Goal: Task Accomplishment & Management: Use online tool/utility

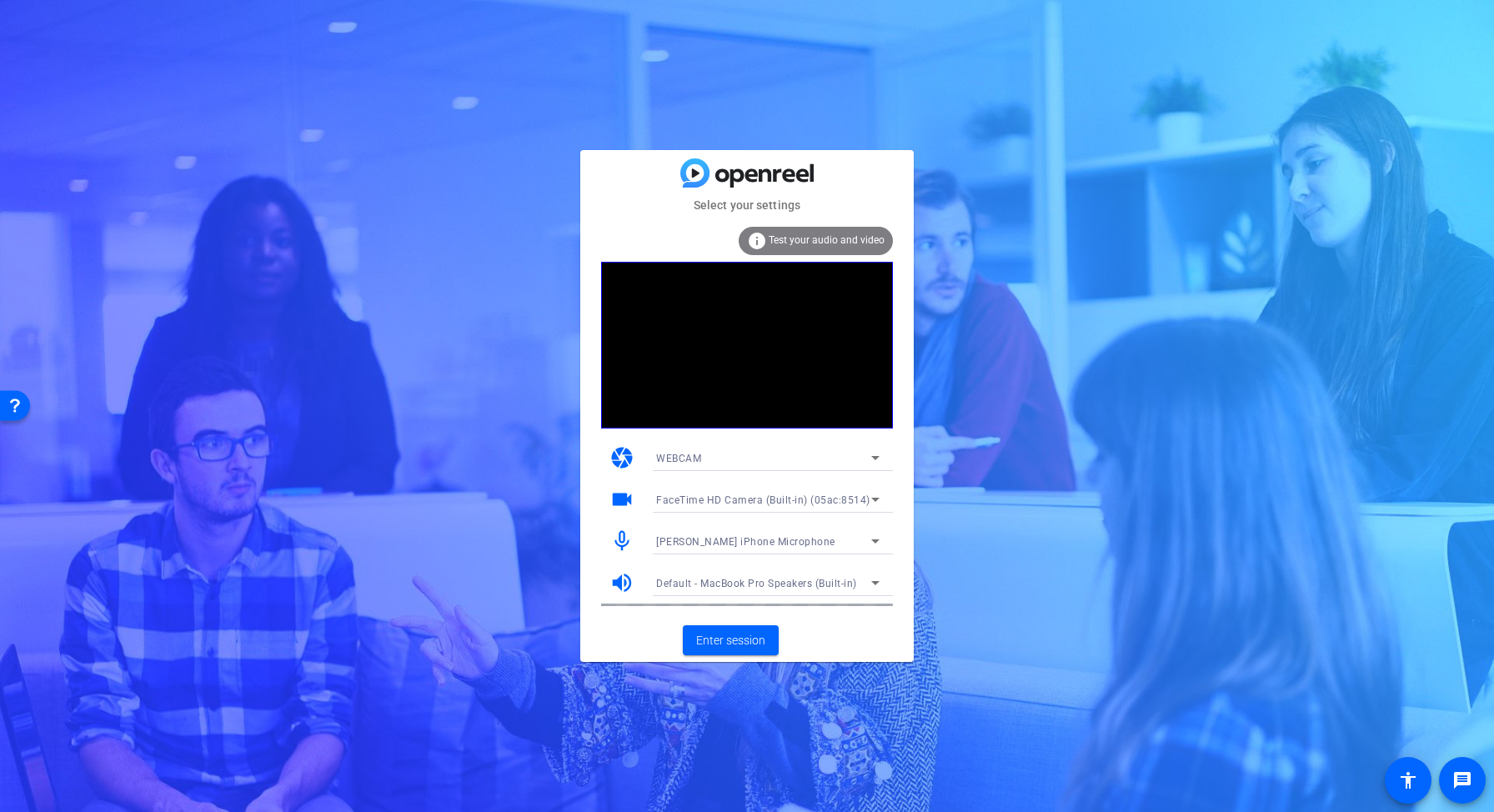
click at [779, 538] on span "[PERSON_NAME] iPhone Microphone" at bounding box center [746, 541] width 179 height 12
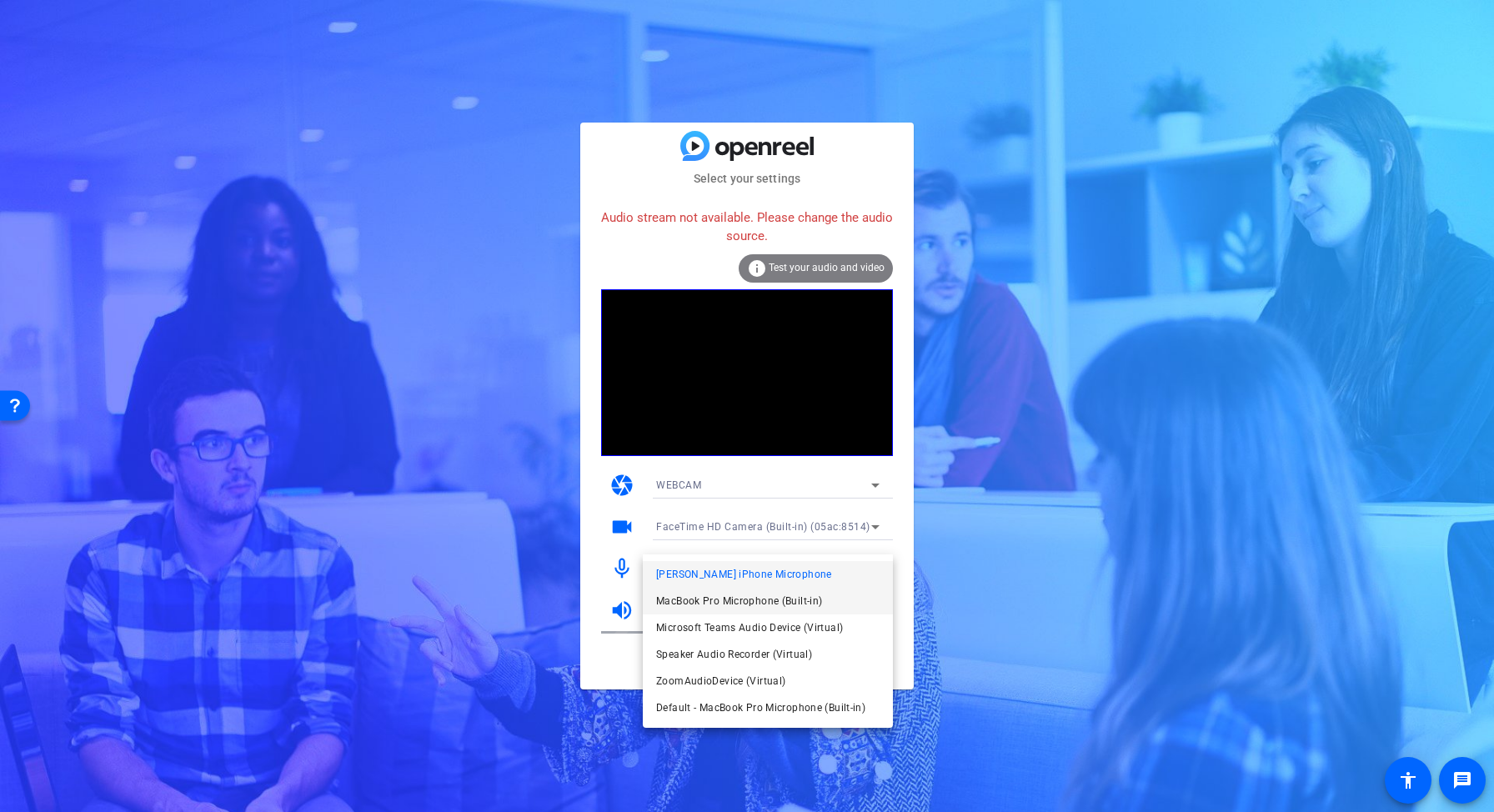
click at [773, 596] on span "MacBook Pro Microphone (Built-in)" at bounding box center [740, 600] width 166 height 20
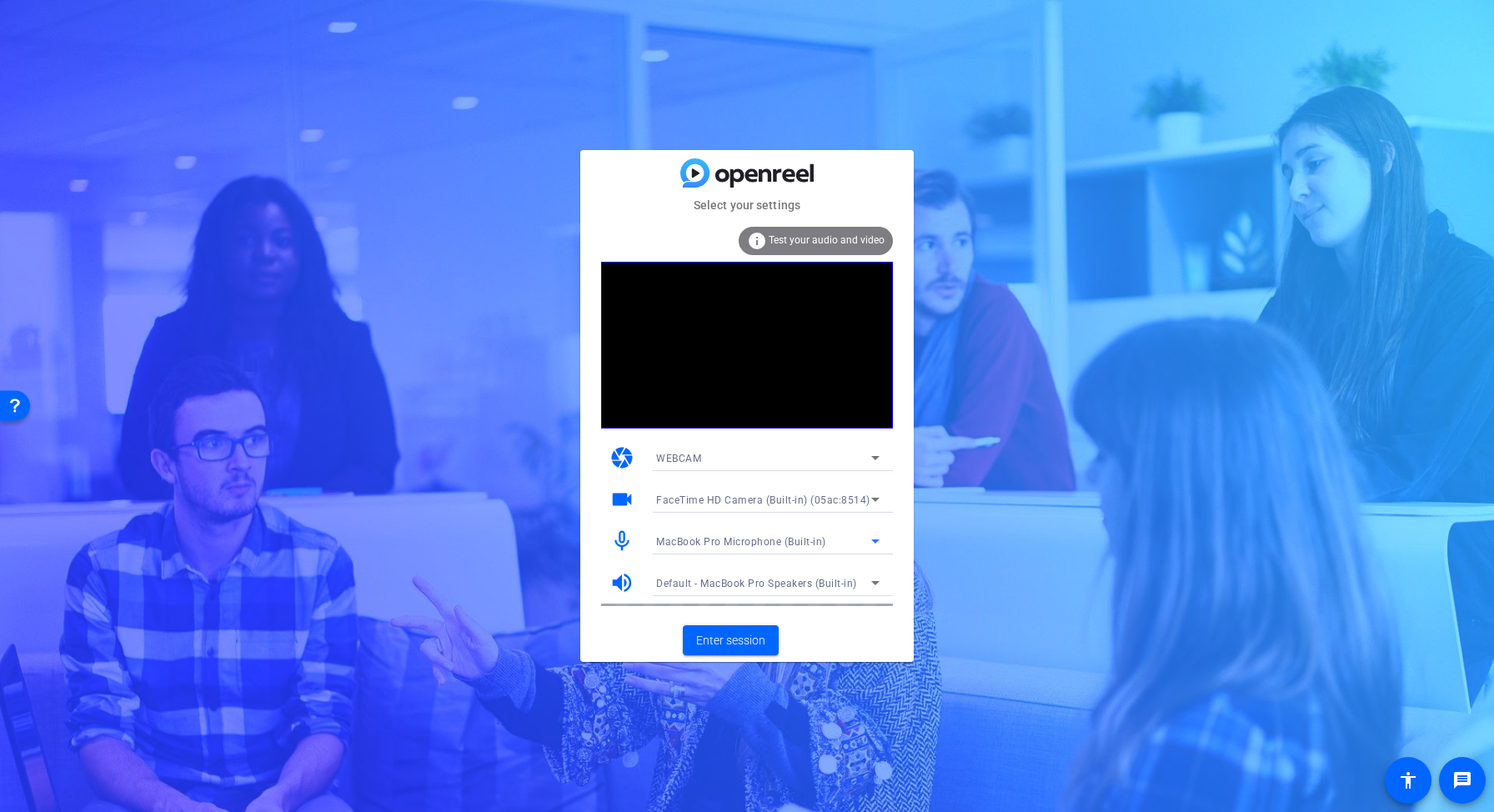
click at [807, 497] on span "FaceTime HD Camera (Built-in) (05ac:8514)" at bounding box center [763, 500] width 214 height 12
click at [616, 501] on div at bounding box center [747, 406] width 1494 height 812
click at [712, 631] on span "Enter session" at bounding box center [731, 640] width 69 height 18
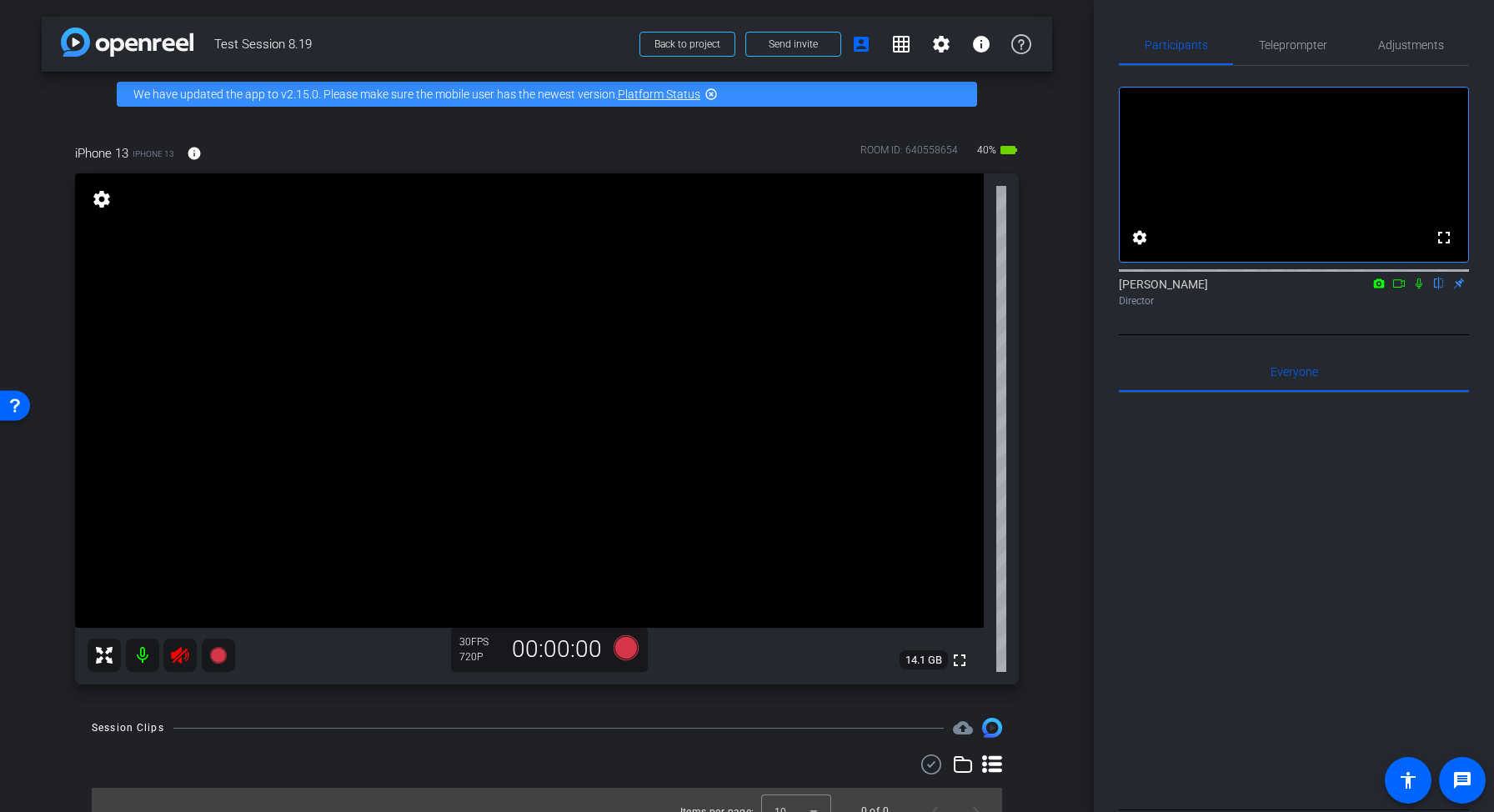
click at [1408, 155] on video at bounding box center [1293, 175] width 349 height 174
click at [1136, 248] on mat-icon "settings" at bounding box center [1139, 238] width 20 height 20
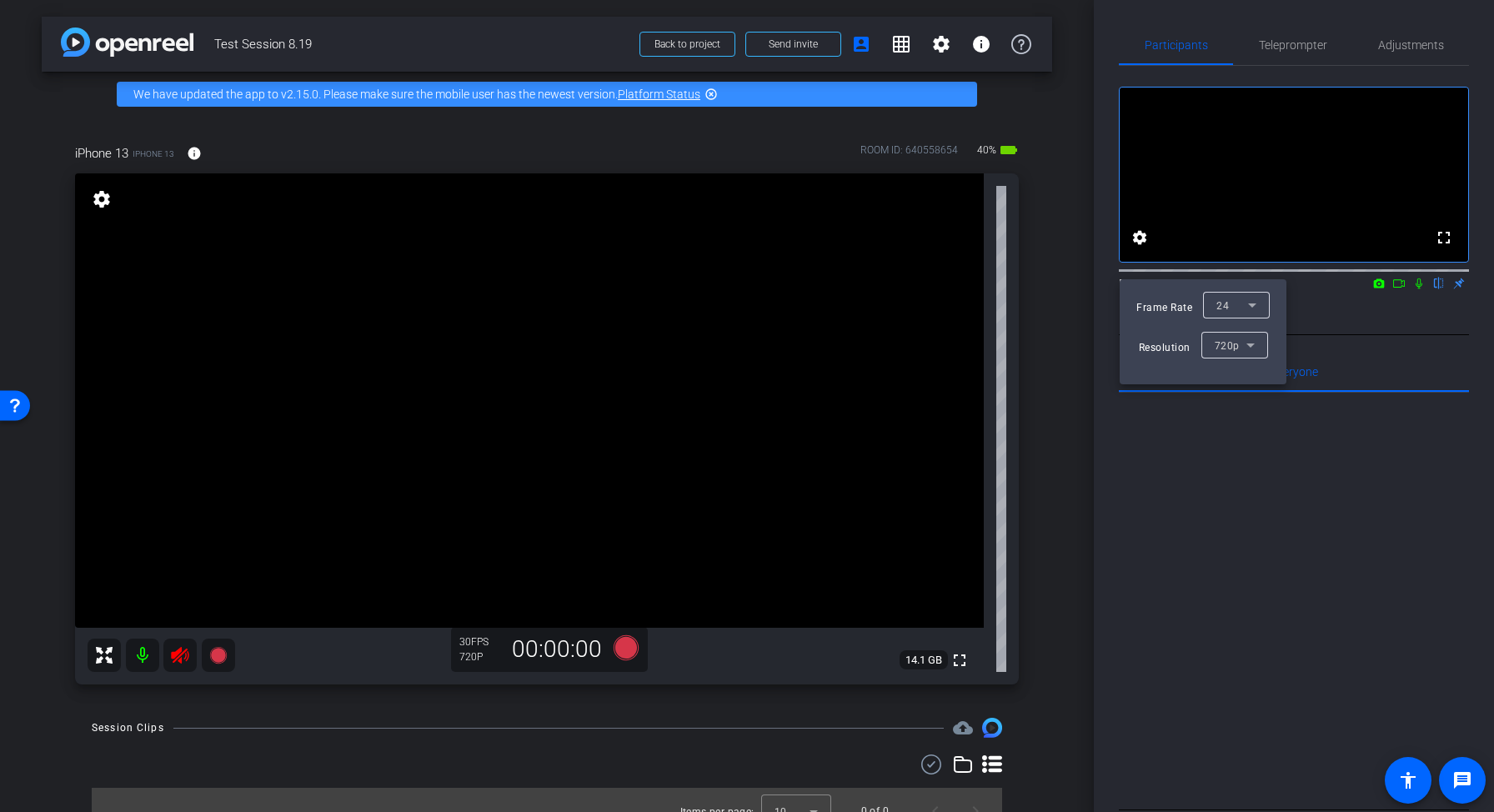
click at [1350, 610] on div at bounding box center [747, 406] width 1494 height 812
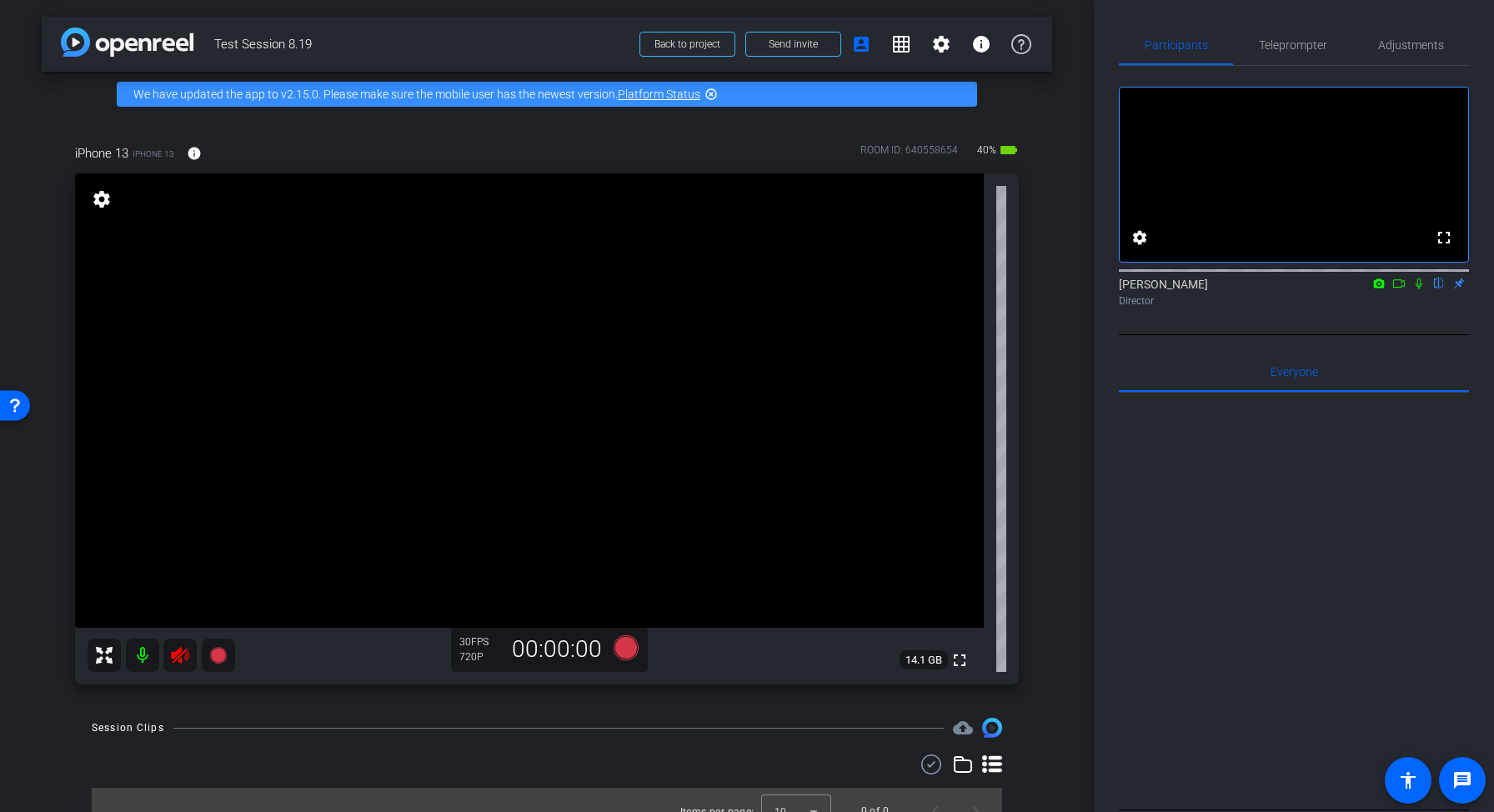
click at [1420, 289] on icon at bounding box center [1418, 284] width 13 height 12
click at [1429, 44] on span "Adjustments" at bounding box center [1411, 45] width 66 height 12
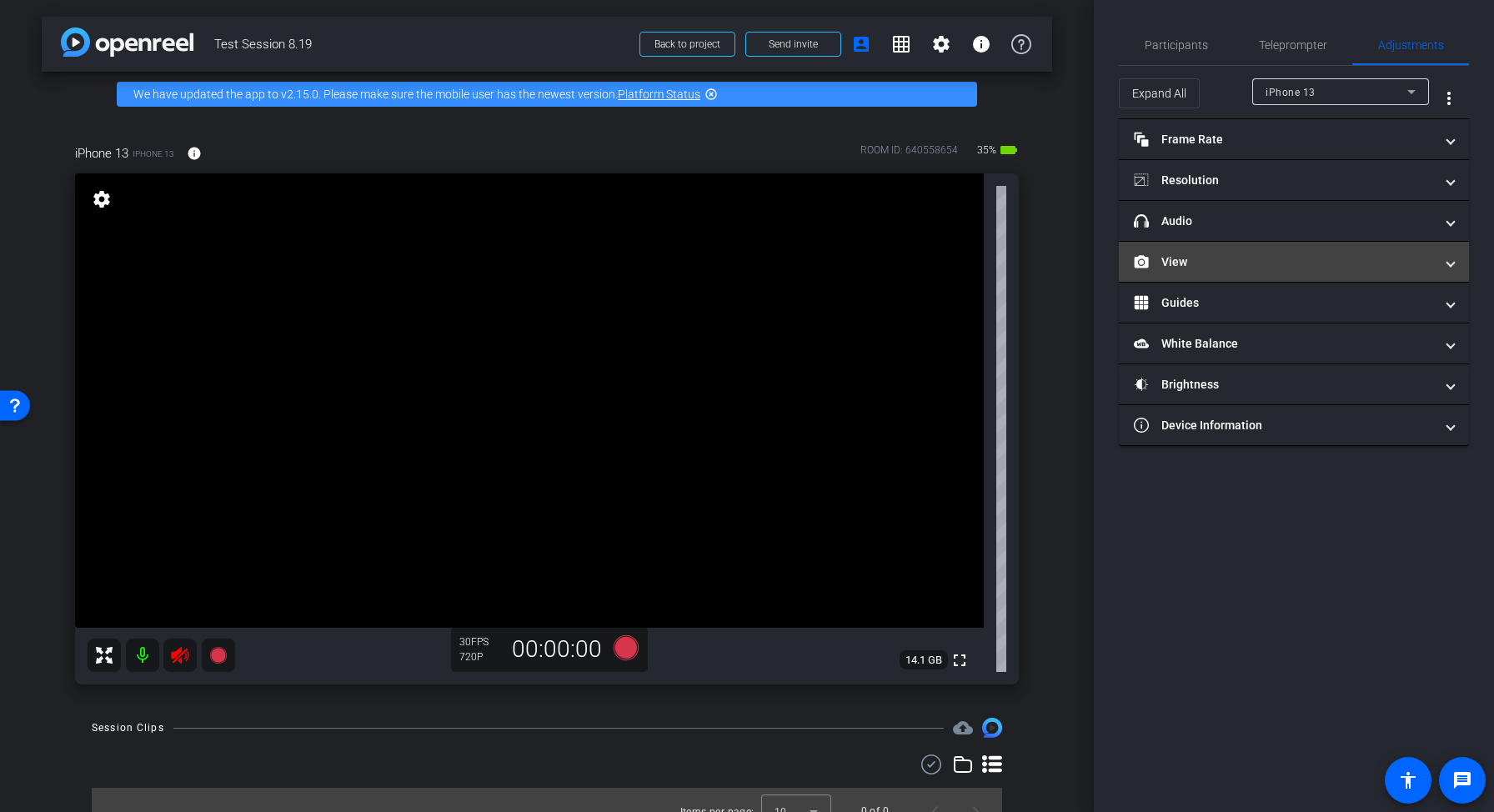
click at [1289, 252] on mat-expansion-panel-header "View" at bounding box center [1294, 262] width 350 height 40
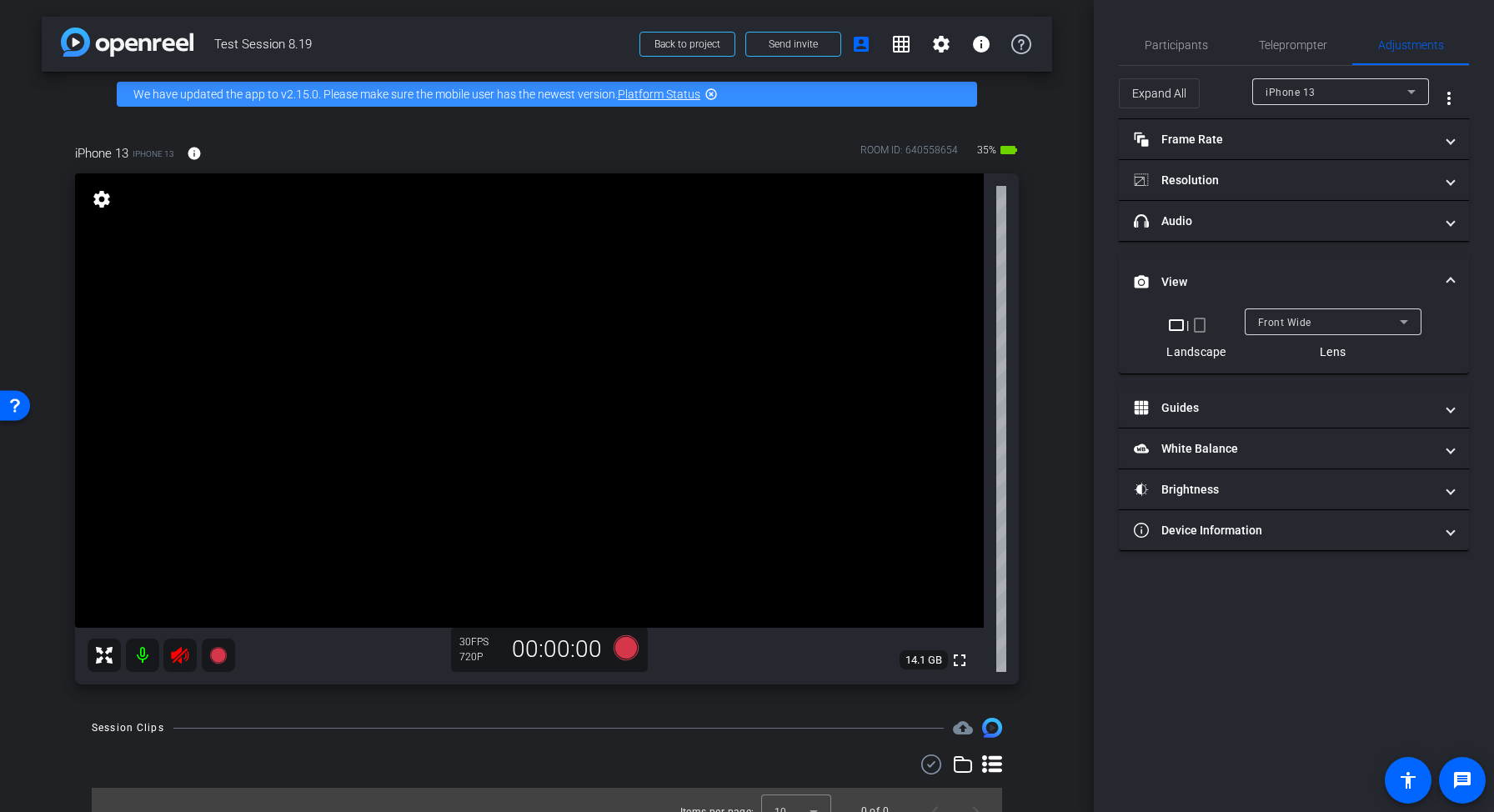
click at [1310, 325] on div "Front Wide" at bounding box center [1329, 322] width 142 height 21
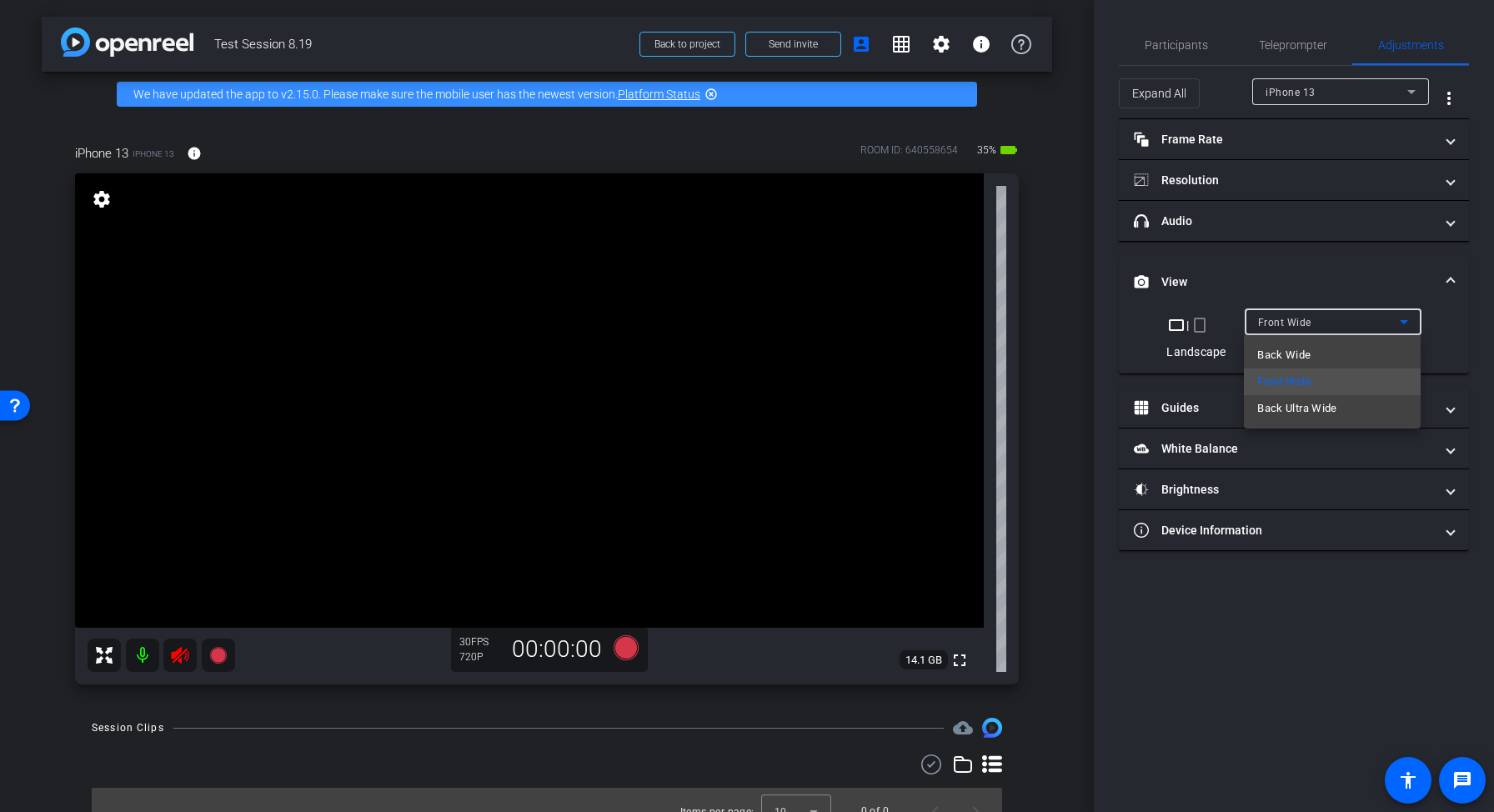
click at [1310, 350] on span "Back Wide" at bounding box center [1283, 355] width 53 height 20
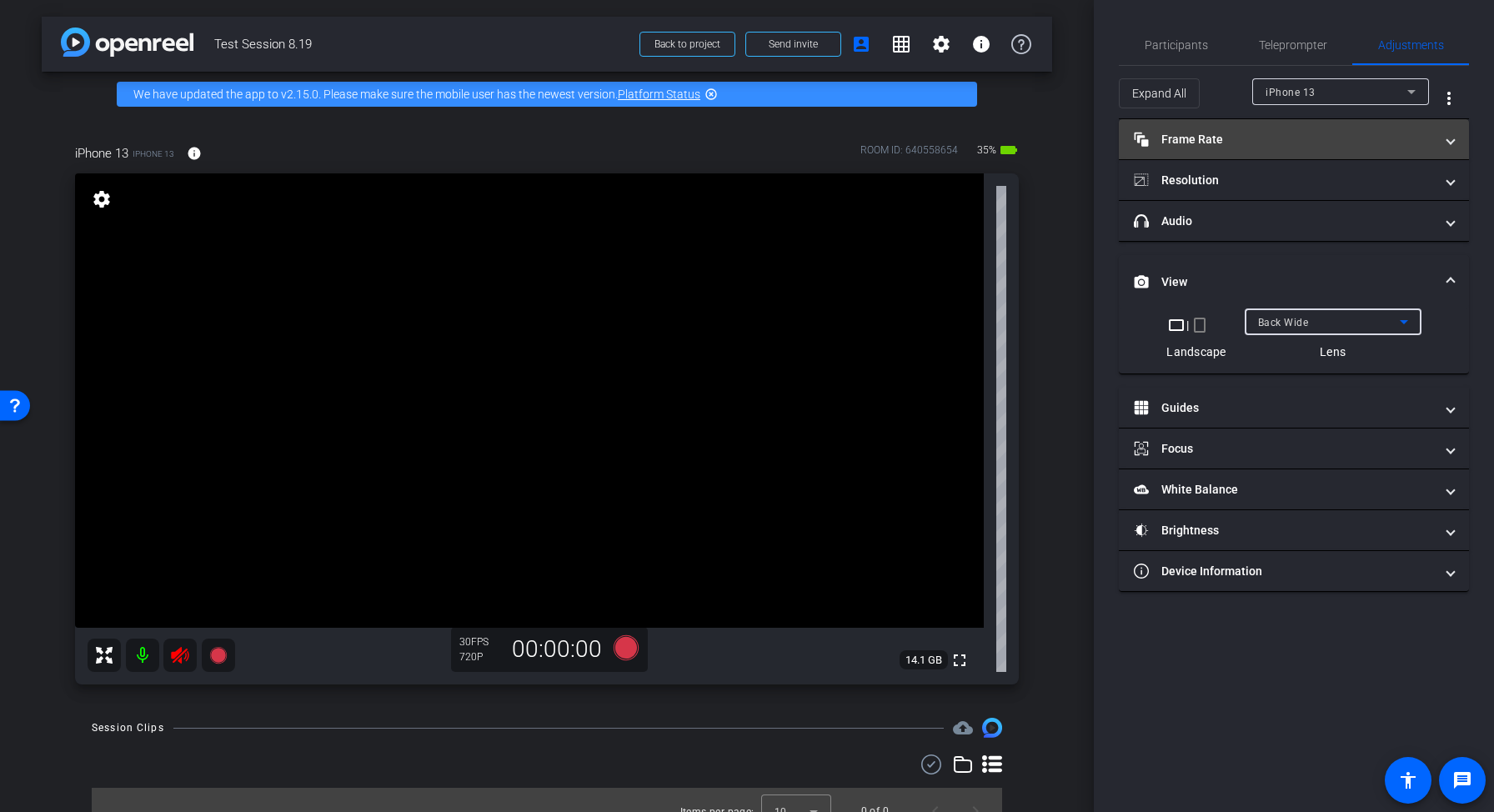
click at [1197, 143] on mat-panel-title "Frame Rate Frame Rate" at bounding box center [1284, 140] width 300 height 18
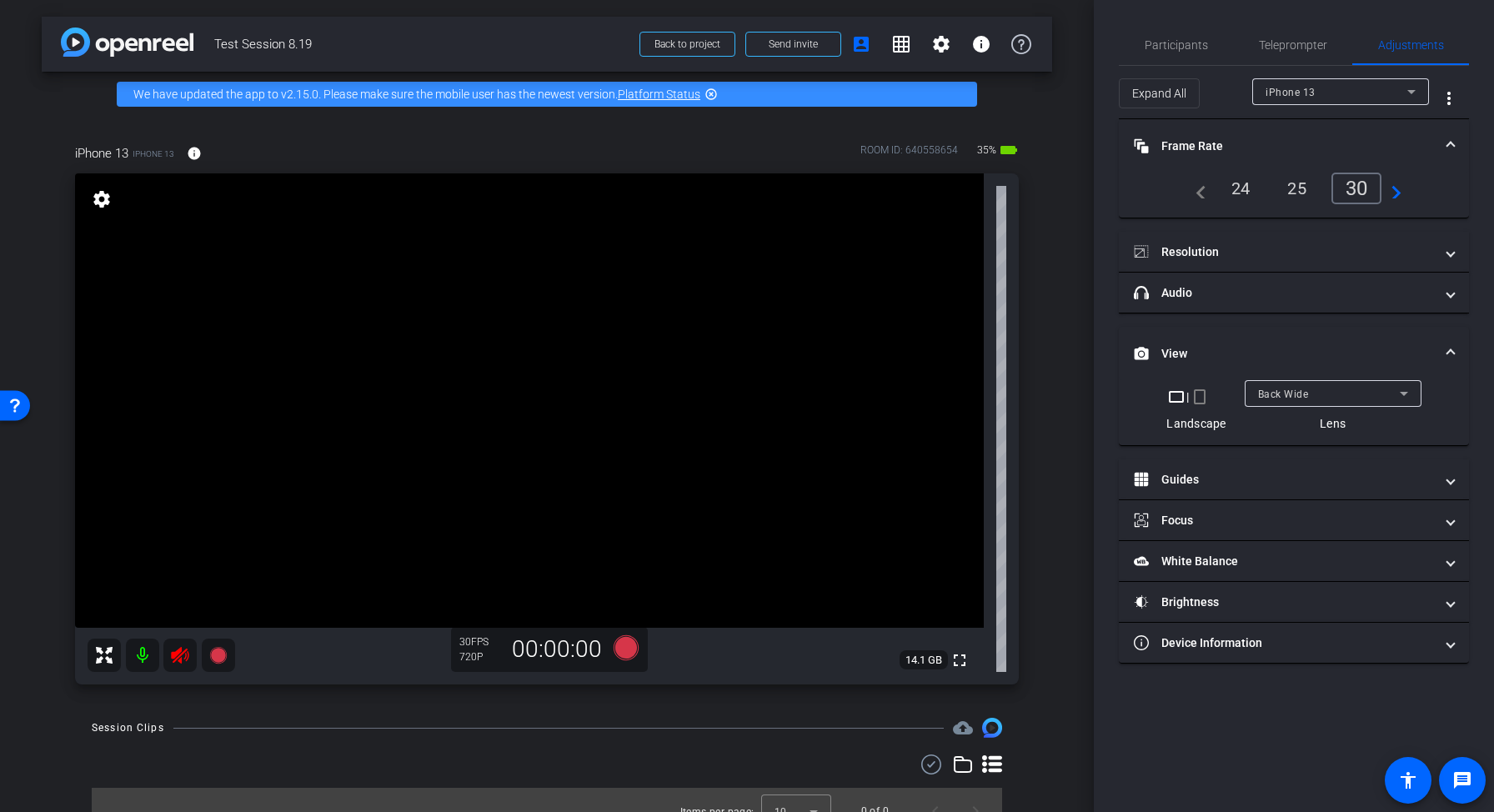
click at [1240, 179] on div "24" at bounding box center [1241, 188] width 44 height 28
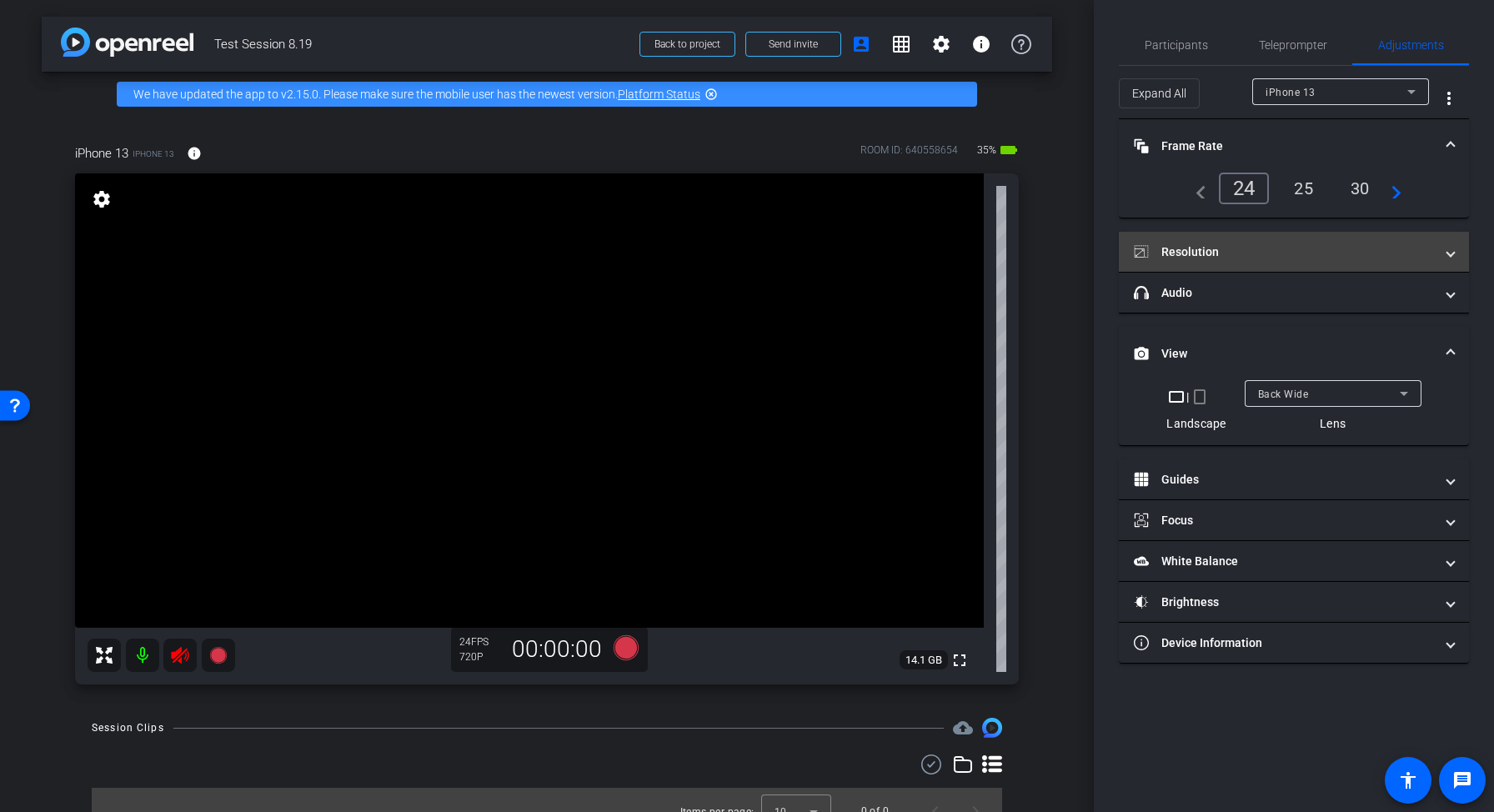
click at [1243, 256] on mat-panel-title "Resolution" at bounding box center [1284, 253] width 300 height 18
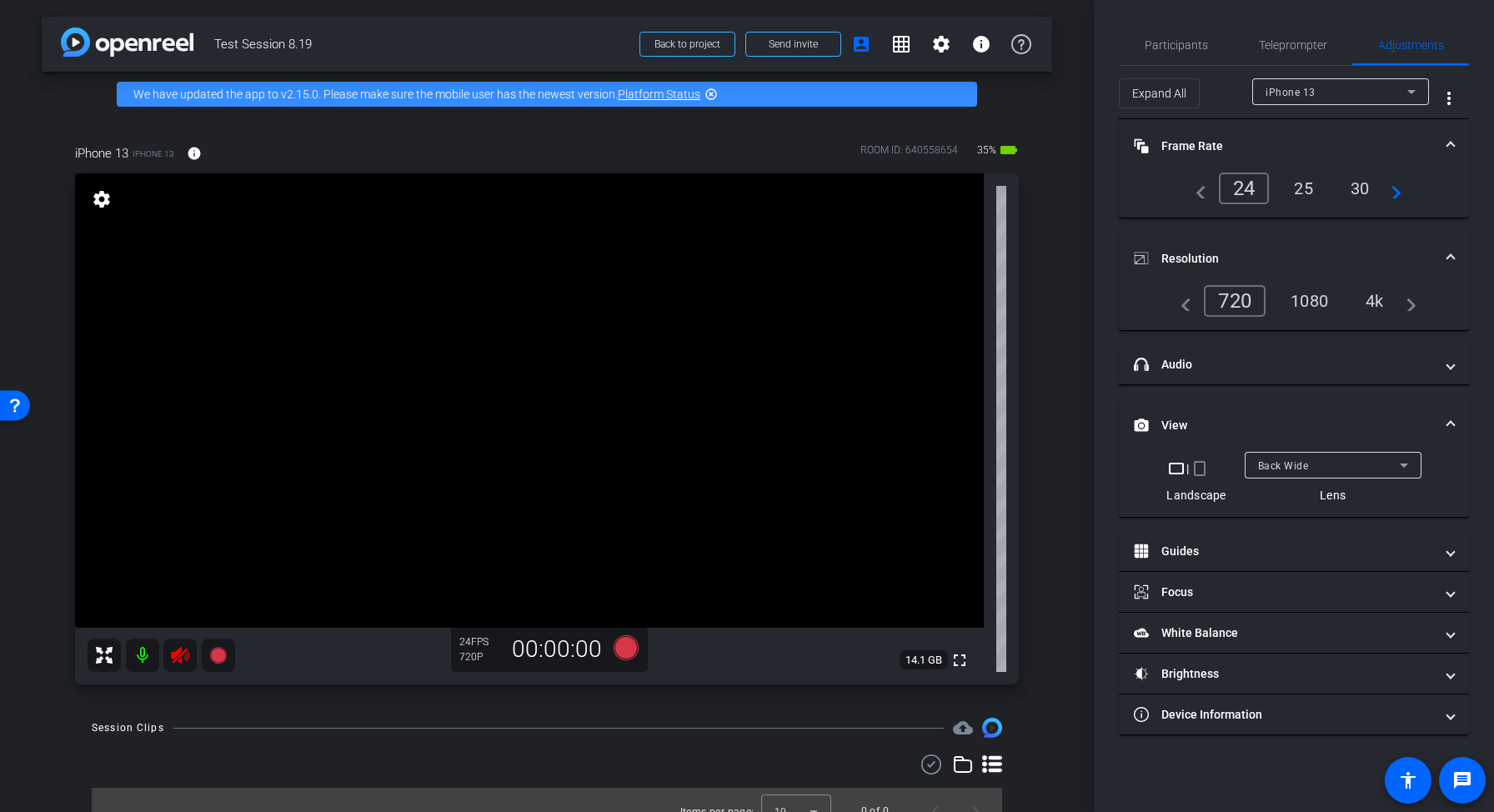
click at [1379, 307] on div "4k" at bounding box center [1374, 301] width 43 height 28
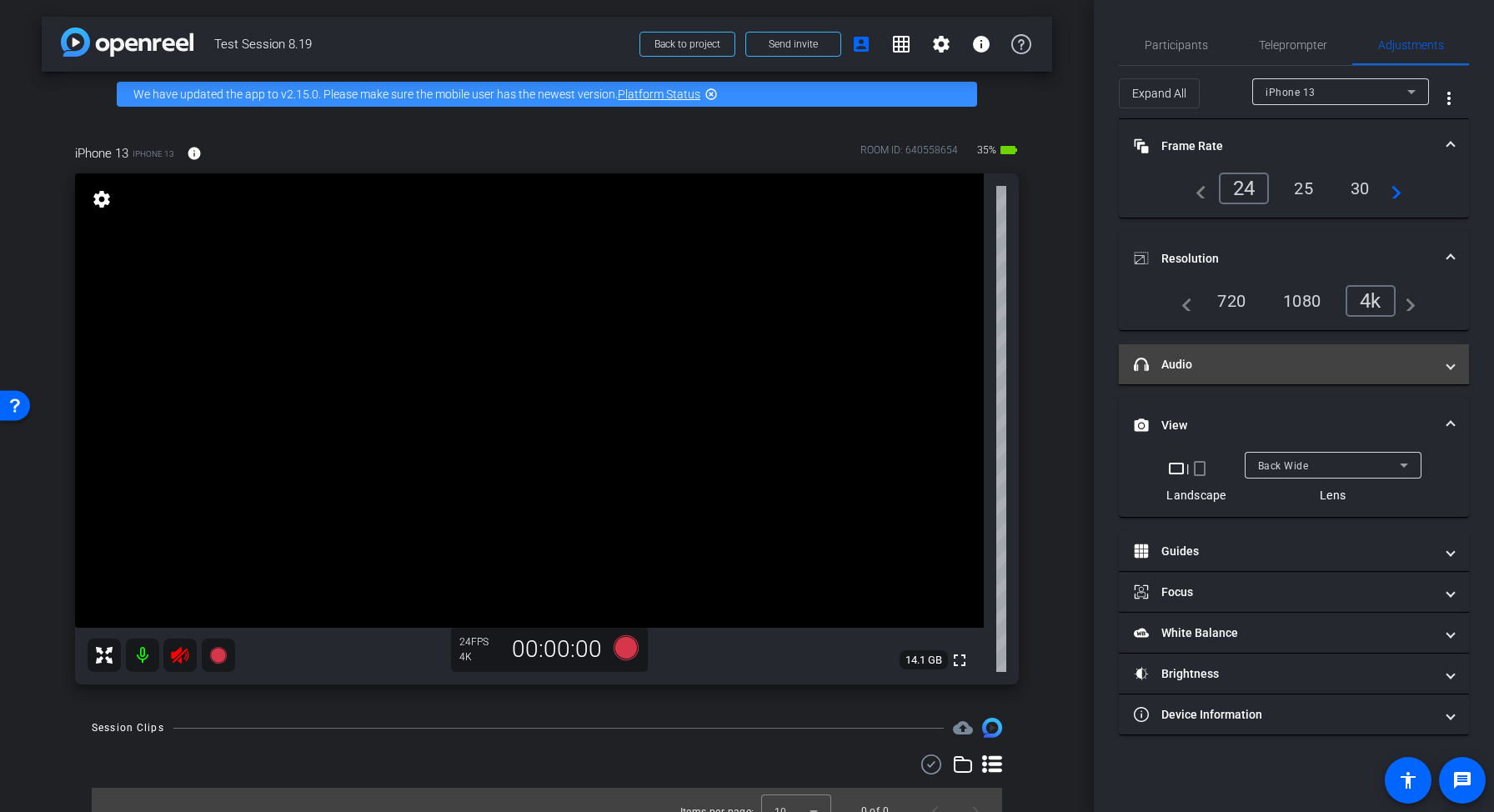
click at [1371, 362] on mat-panel-title "headphone icon Audio" at bounding box center [1284, 365] width 300 height 18
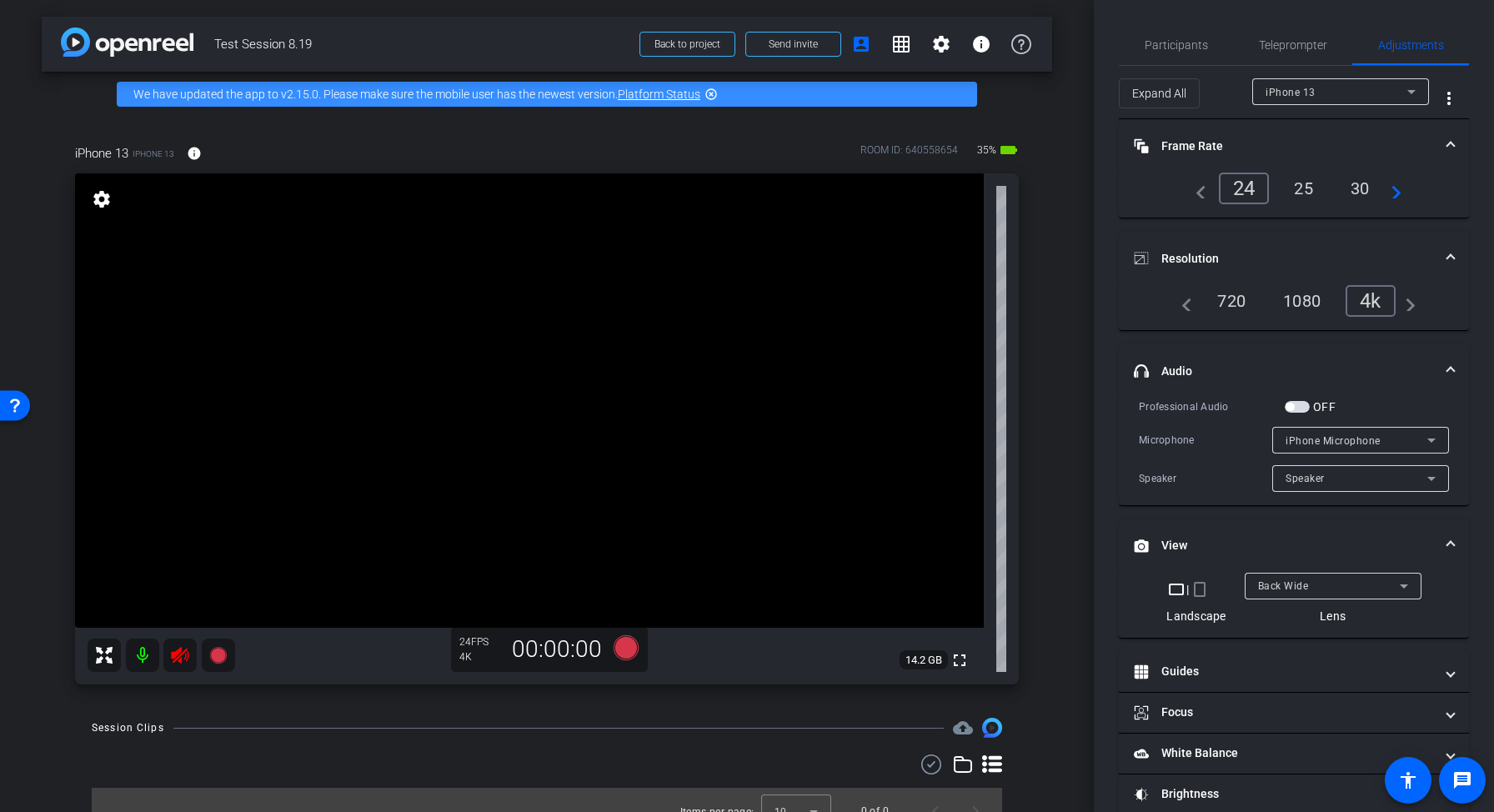
scroll to position [68, 0]
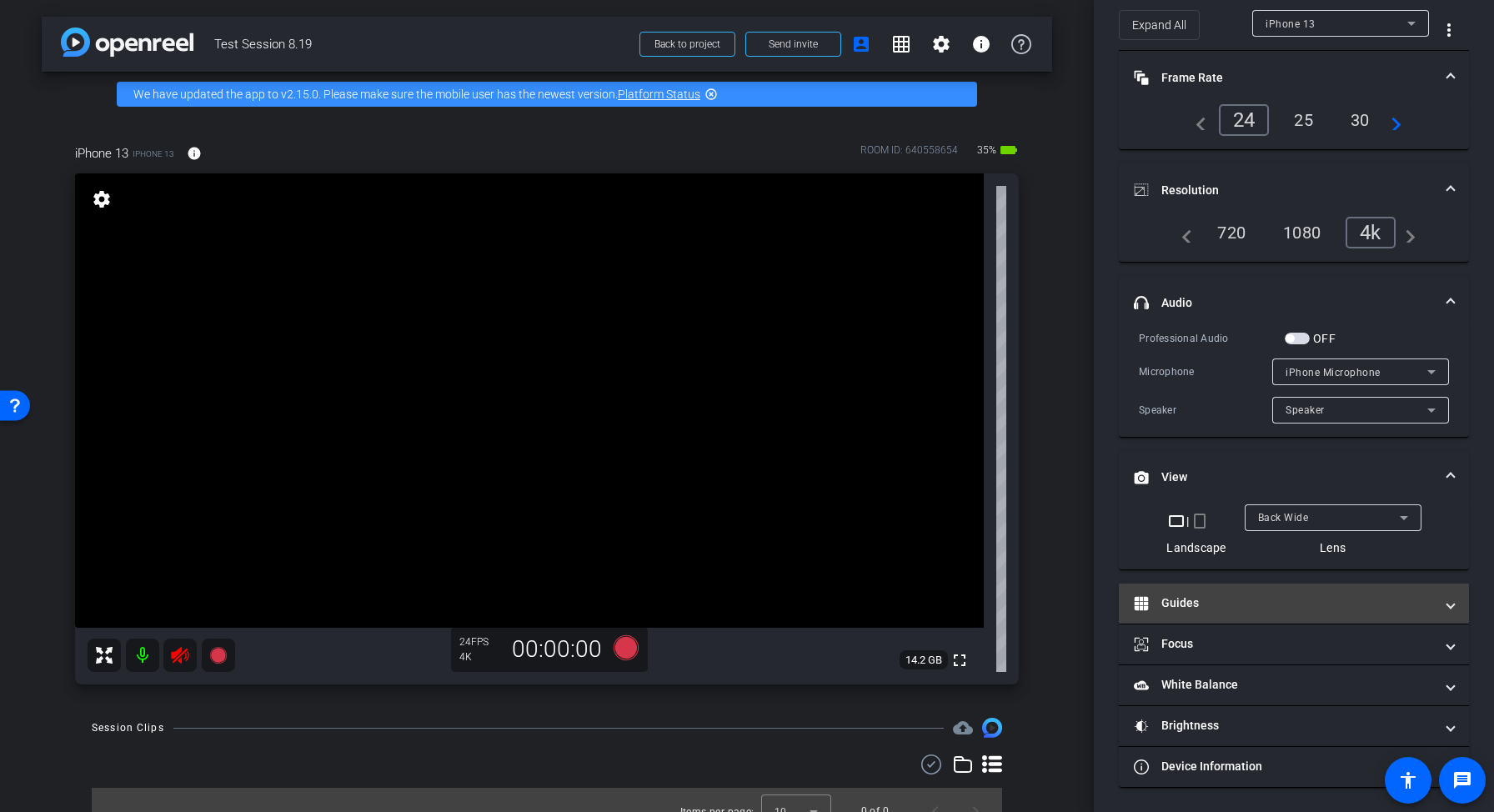
click at [1184, 611] on mat-expansion-panel-header "Guides" at bounding box center [1294, 603] width 350 height 40
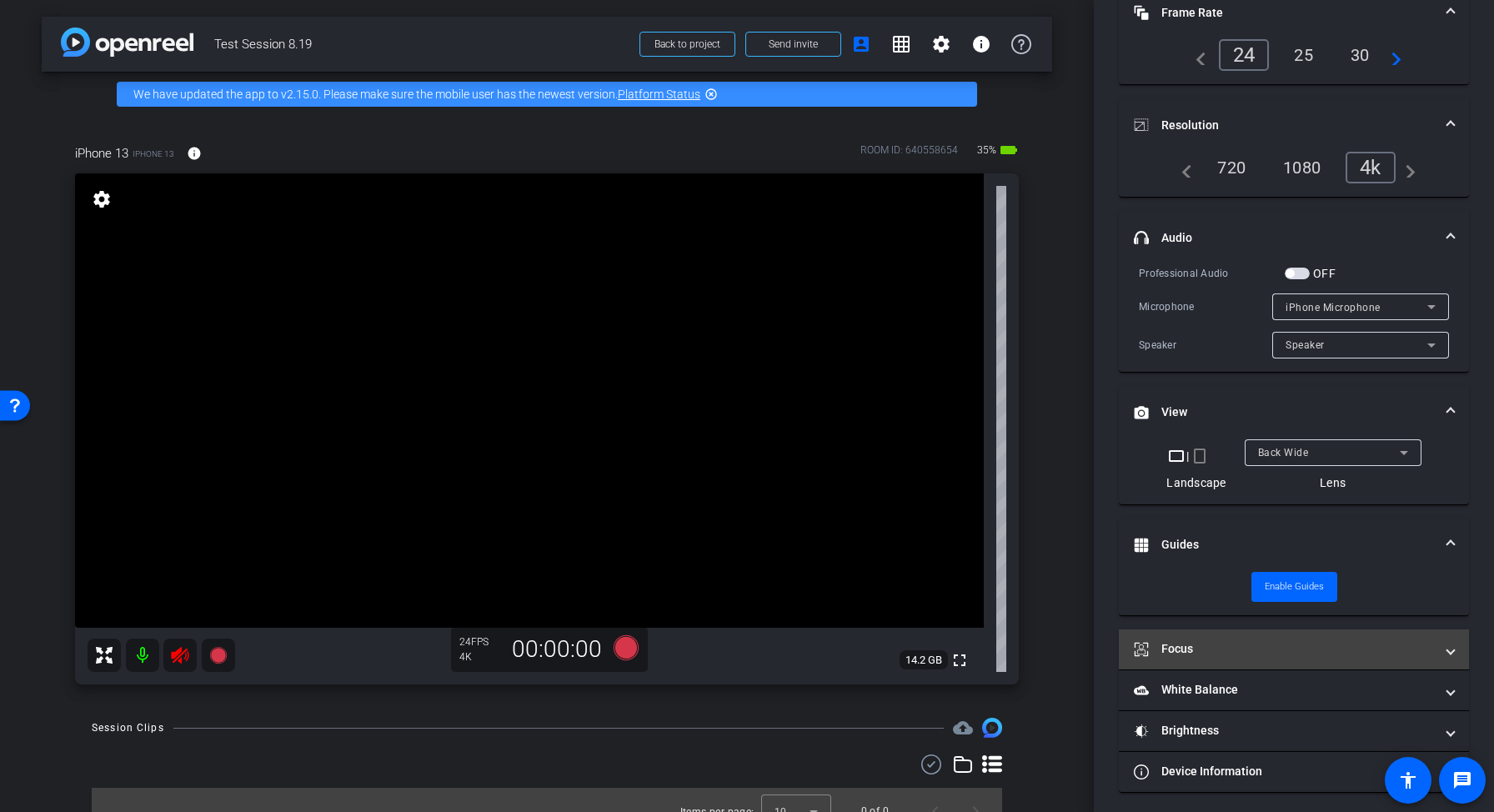
scroll to position [138, 0]
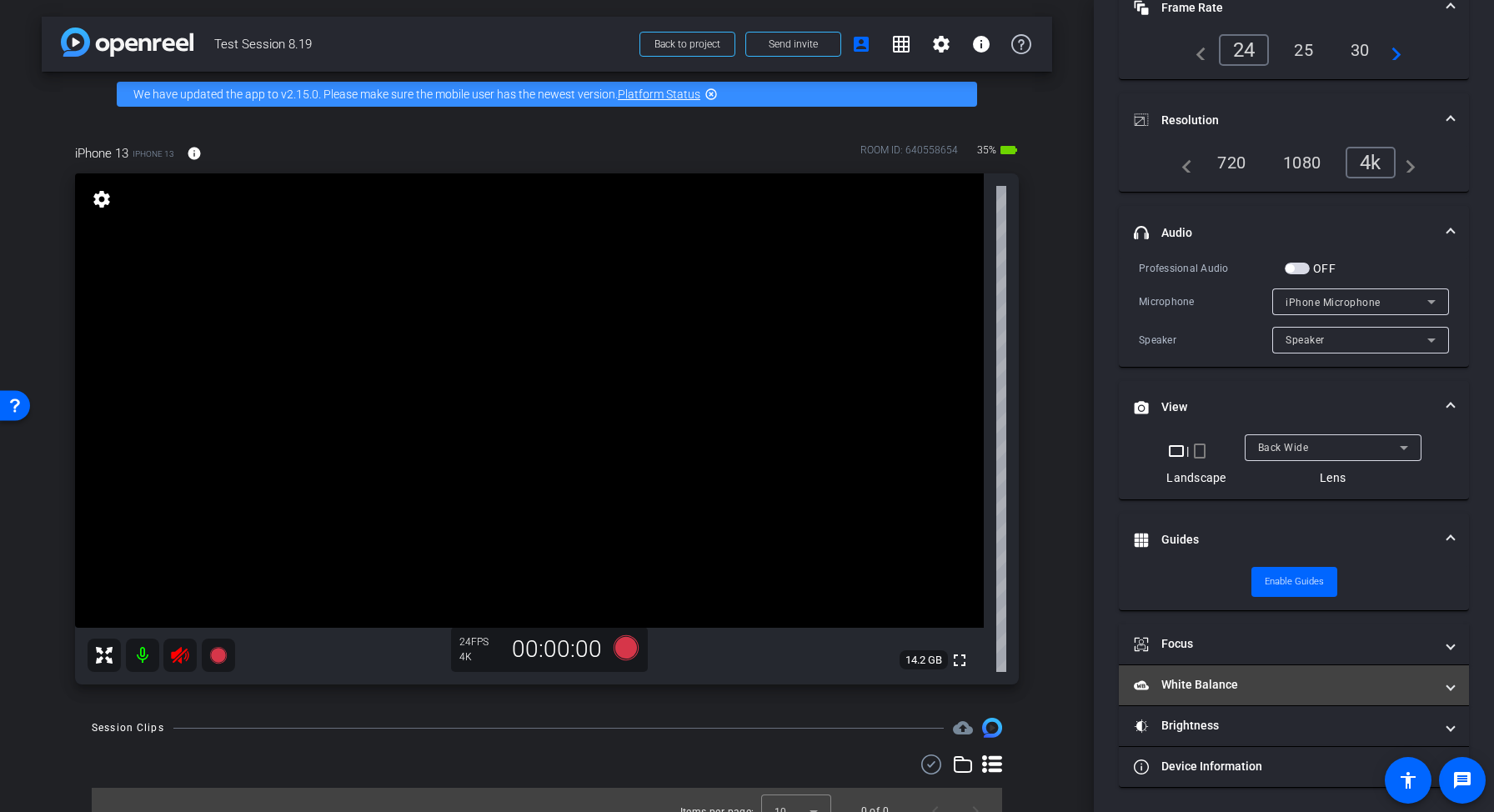
click at [1196, 691] on mat-panel-title "White Balance White Balance" at bounding box center [1284, 685] width 300 height 18
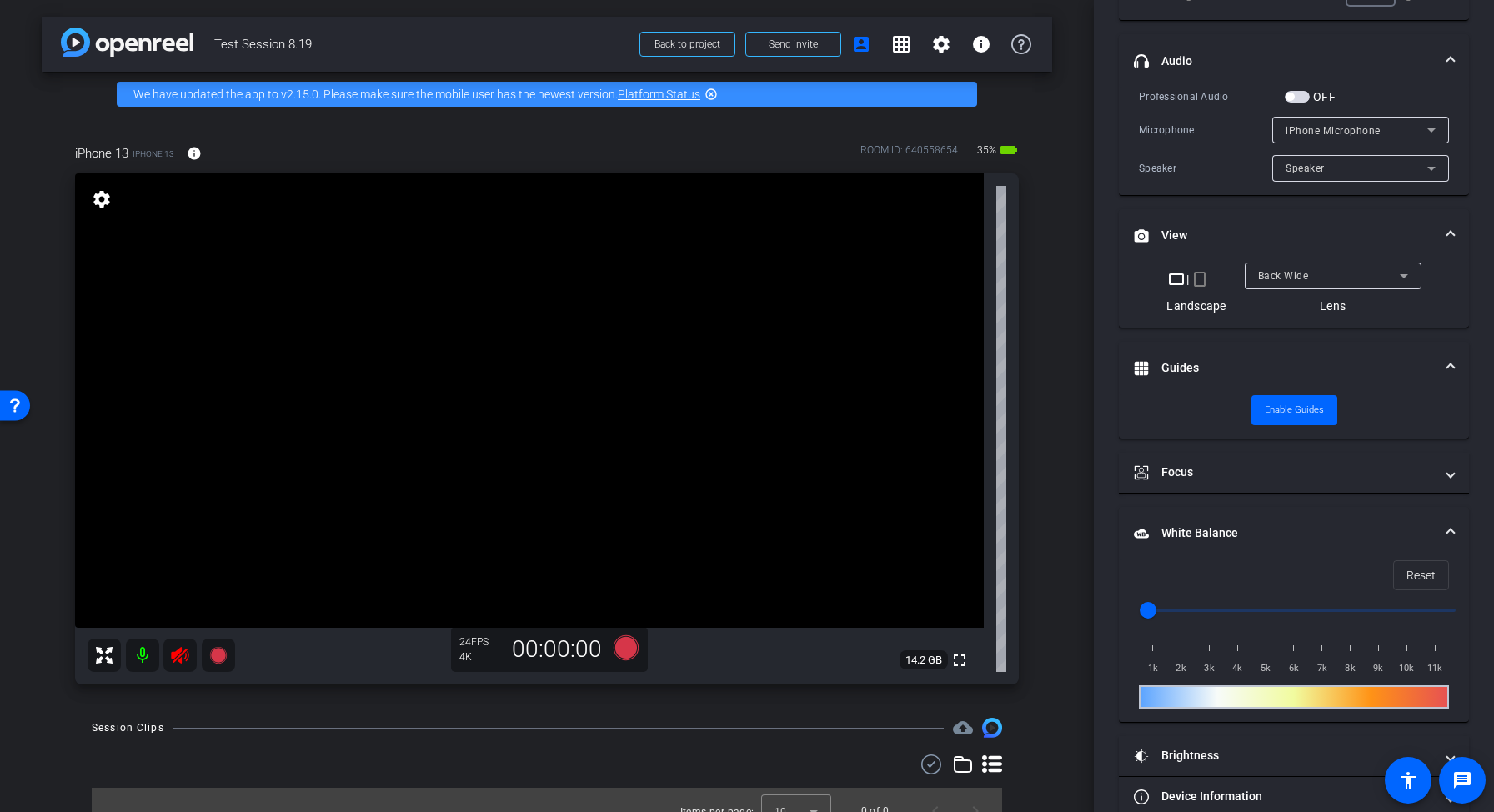
scroll to position [312, 0]
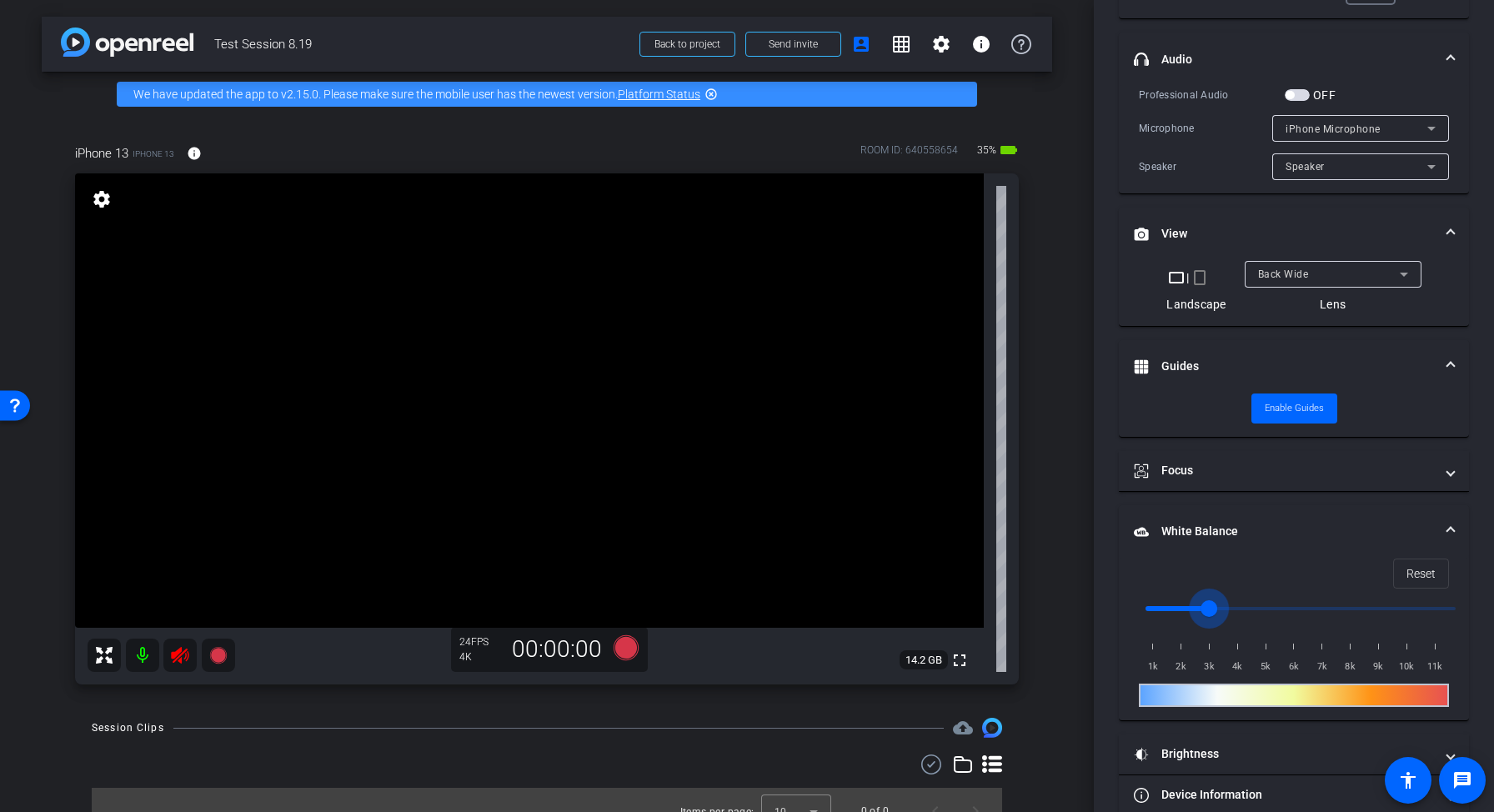
type input "1000"
drag, startPoint x: 1154, startPoint y: 613, endPoint x: 1108, endPoint y: 610, distance: 46.1
click at [1128, 610] on input "range" at bounding box center [1300, 608] width 345 height 37
click at [1428, 580] on span "Reset" at bounding box center [1420, 573] width 29 height 32
click at [1151, 608] on input "range" at bounding box center [1300, 608] width 345 height 37
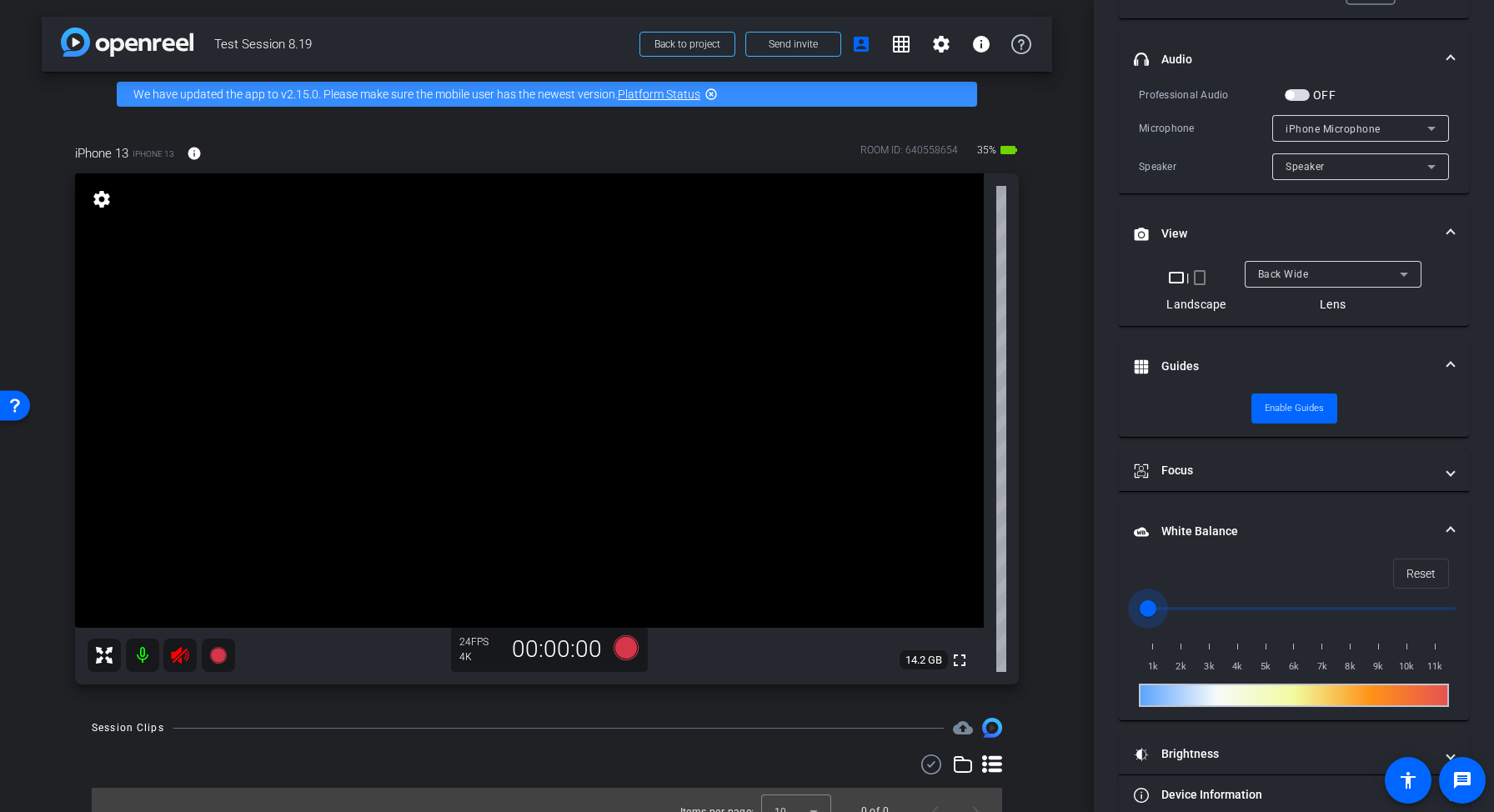
scroll to position [340, 0]
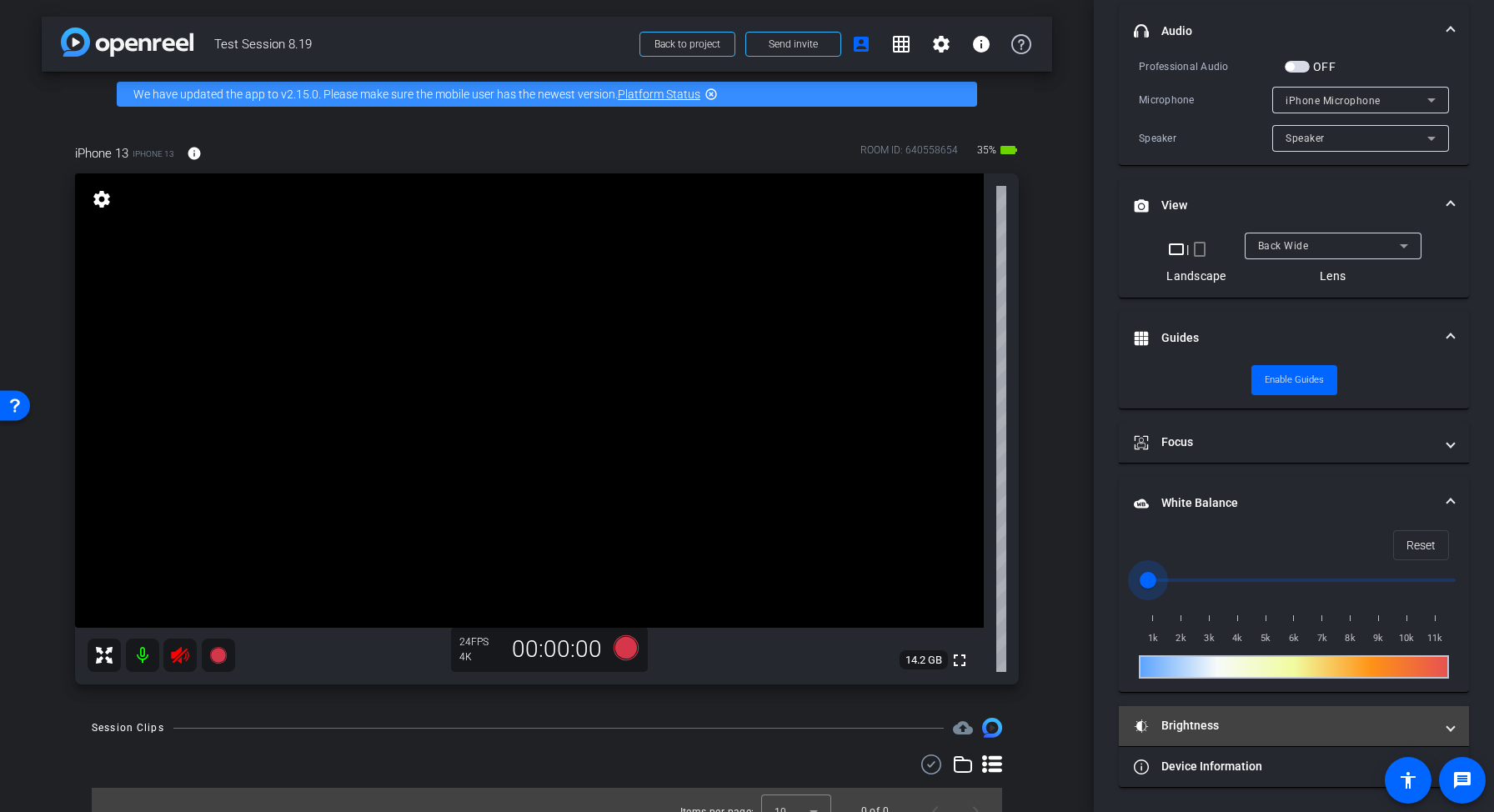
click at [1223, 721] on mat-panel-title "Brightness" at bounding box center [1284, 725] width 300 height 18
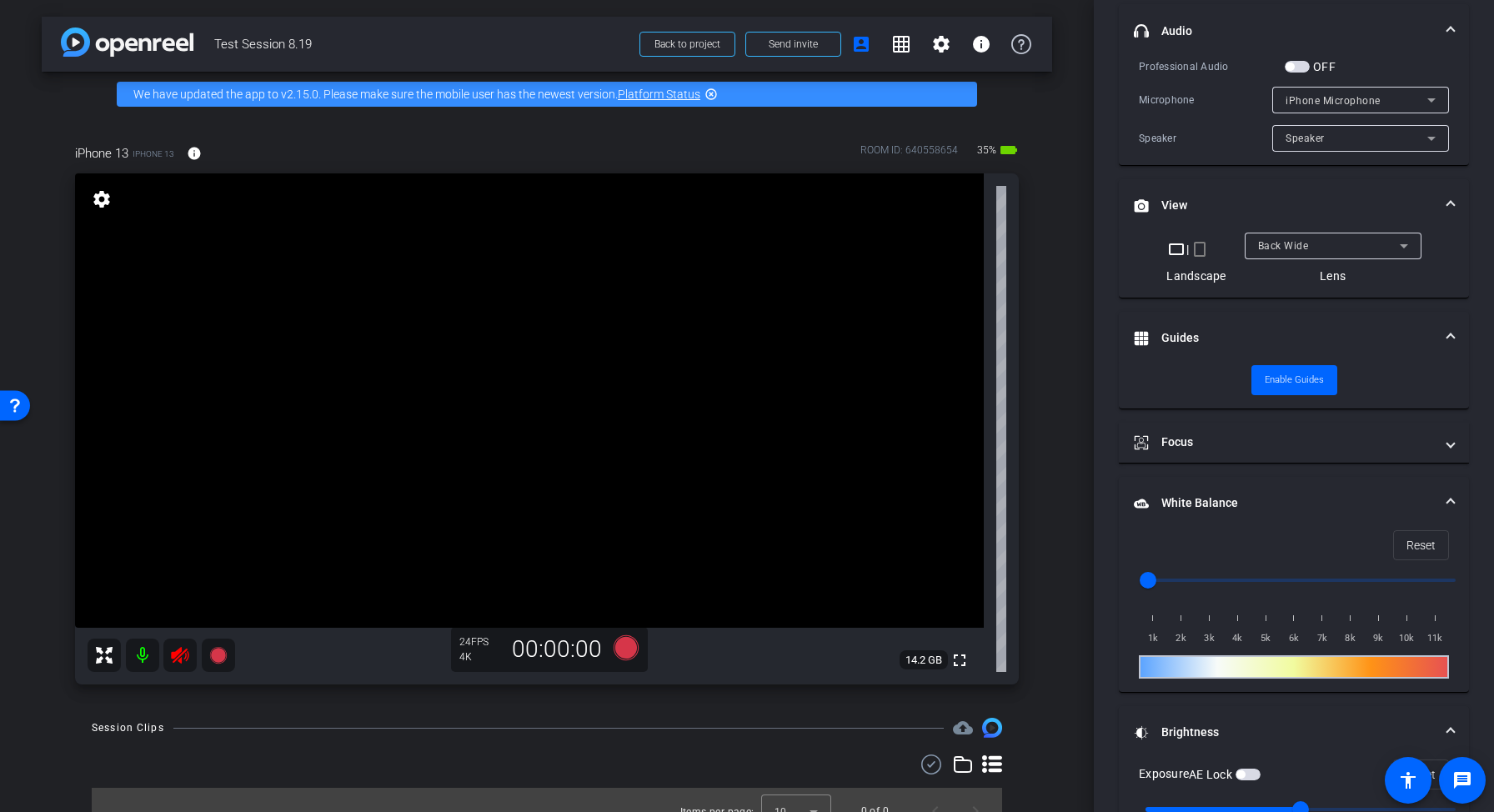
click at [1151, 648] on div "Reset 1k 2k 3k 4k 5k 6k 7k 8k 9k 10k 11k" at bounding box center [1294, 604] width 310 height 148
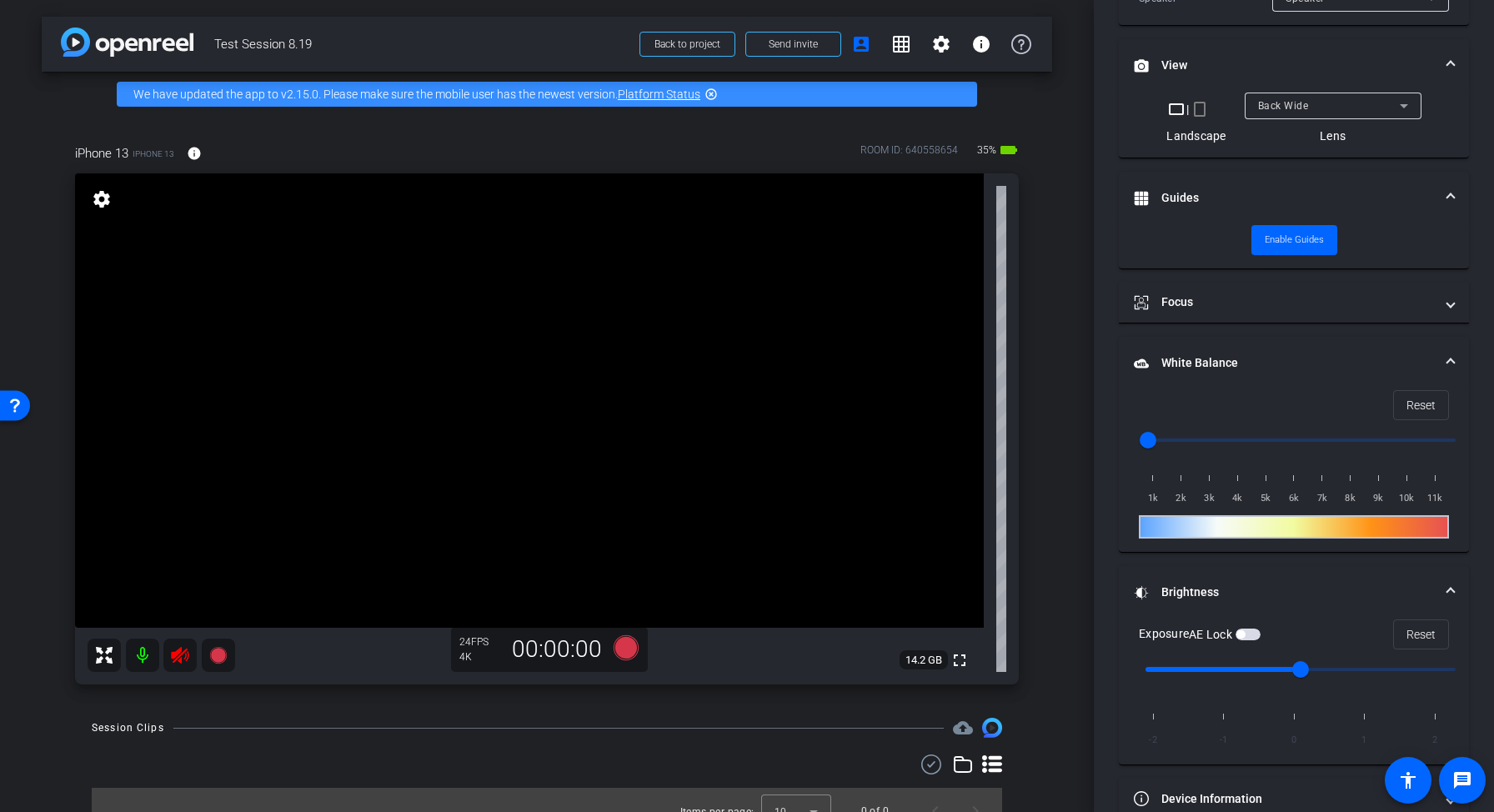
scroll to position [512, 0]
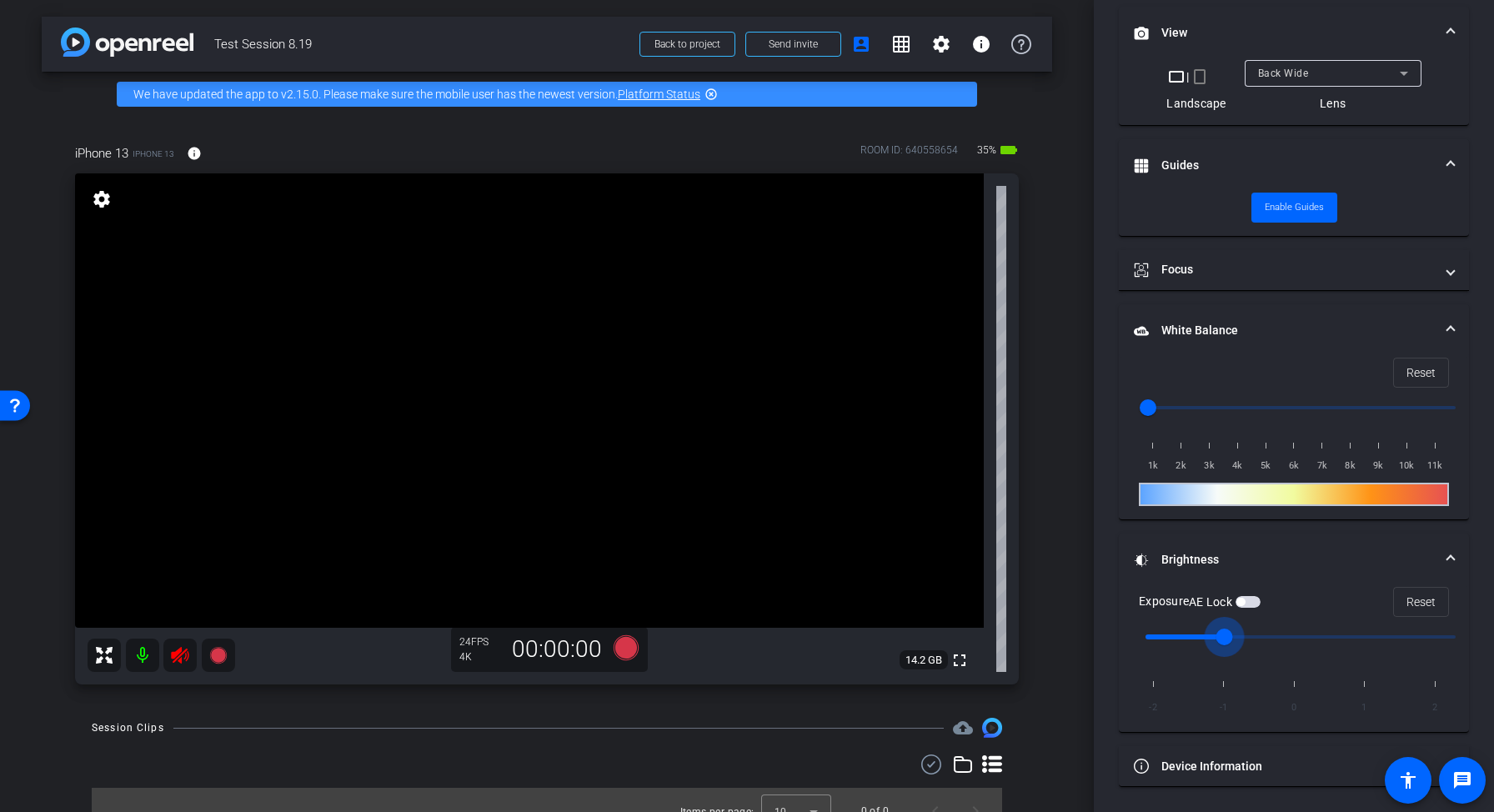
drag, startPoint x: 1302, startPoint y: 639, endPoint x: 1230, endPoint y: 627, distance: 73.0
click at [1228, 627] on input "range" at bounding box center [1300, 636] width 345 height 37
drag, startPoint x: 1230, startPoint y: 627, endPoint x: 1283, endPoint y: 633, distance: 53.3
type input "0"
click at [1283, 632] on input "range" at bounding box center [1300, 636] width 345 height 37
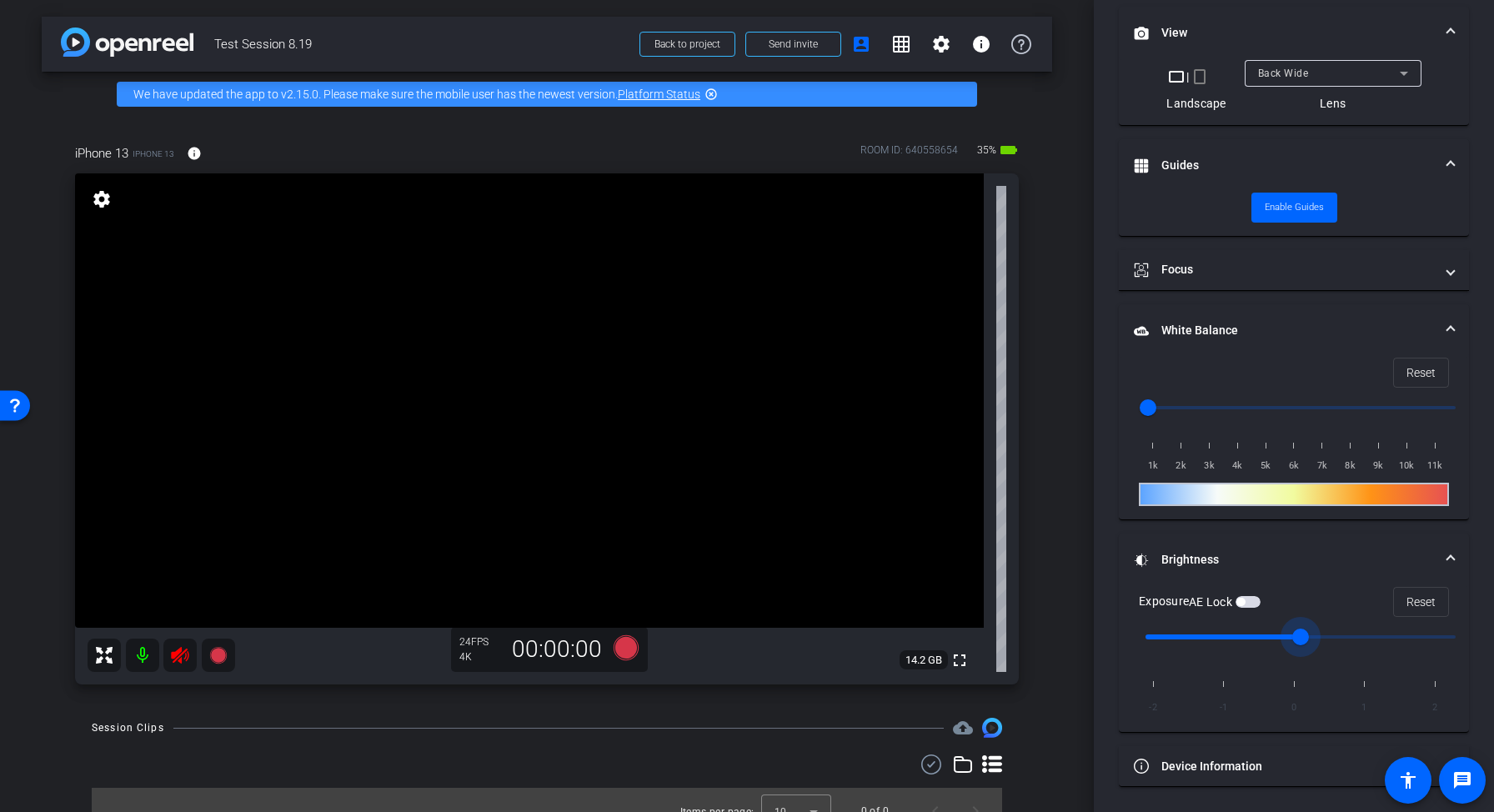
click at [183, 651] on icon at bounding box center [180, 654] width 18 height 17
click at [144, 653] on mat-icon at bounding box center [142, 654] width 33 height 33
click at [176, 653] on icon at bounding box center [180, 654] width 18 height 17
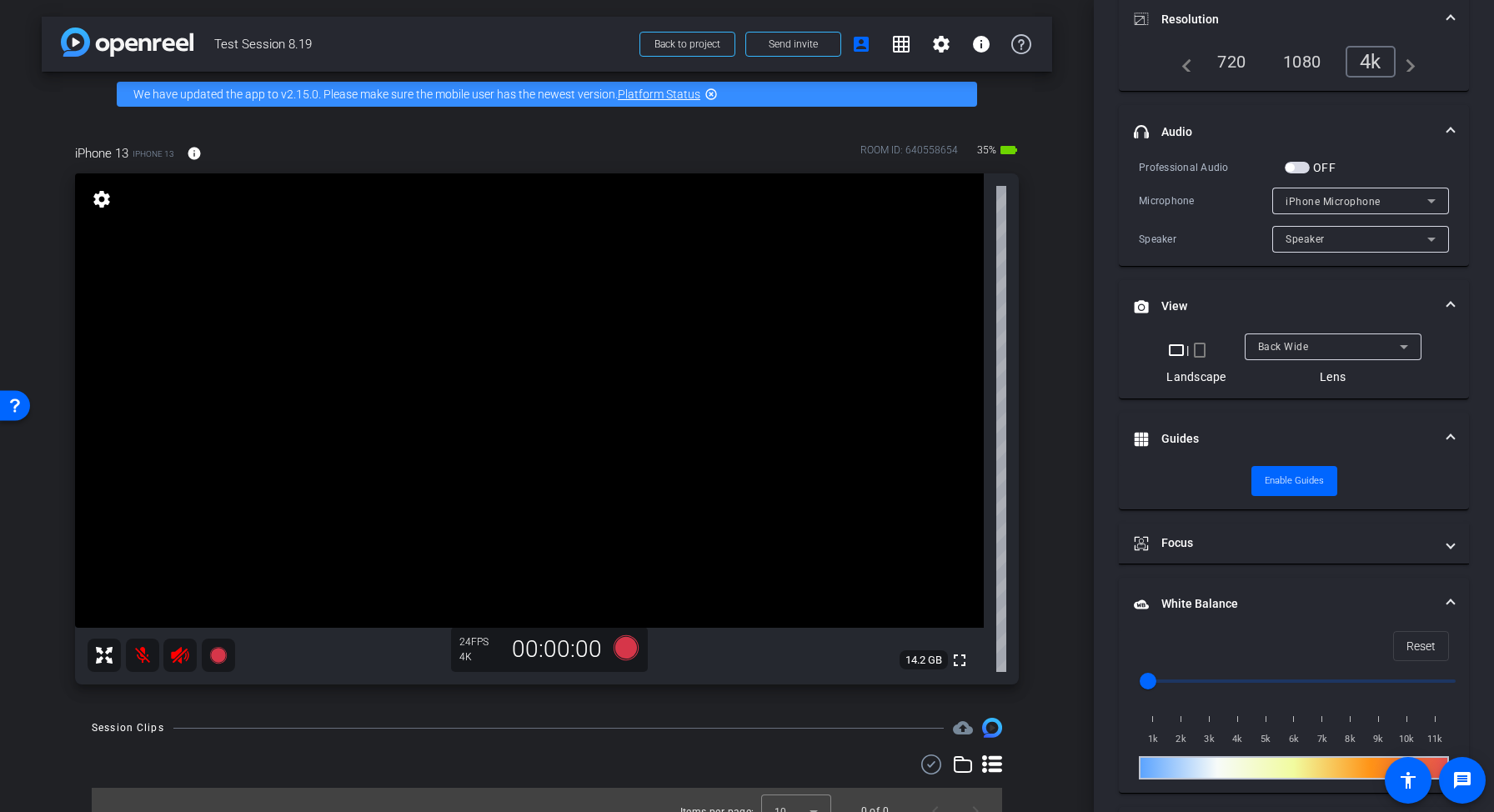
scroll to position [0, 0]
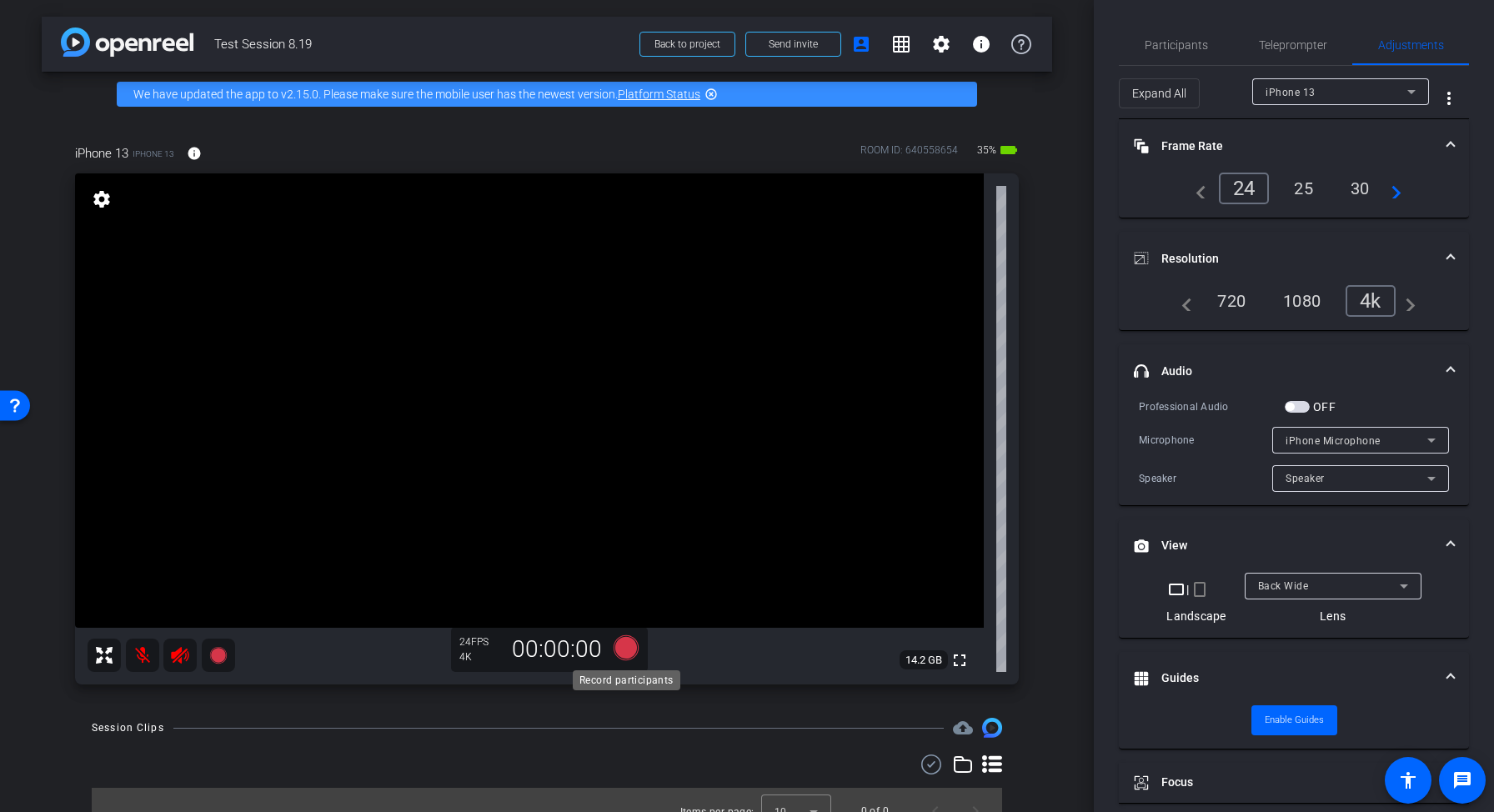
click at [628, 648] on icon at bounding box center [626, 647] width 25 height 25
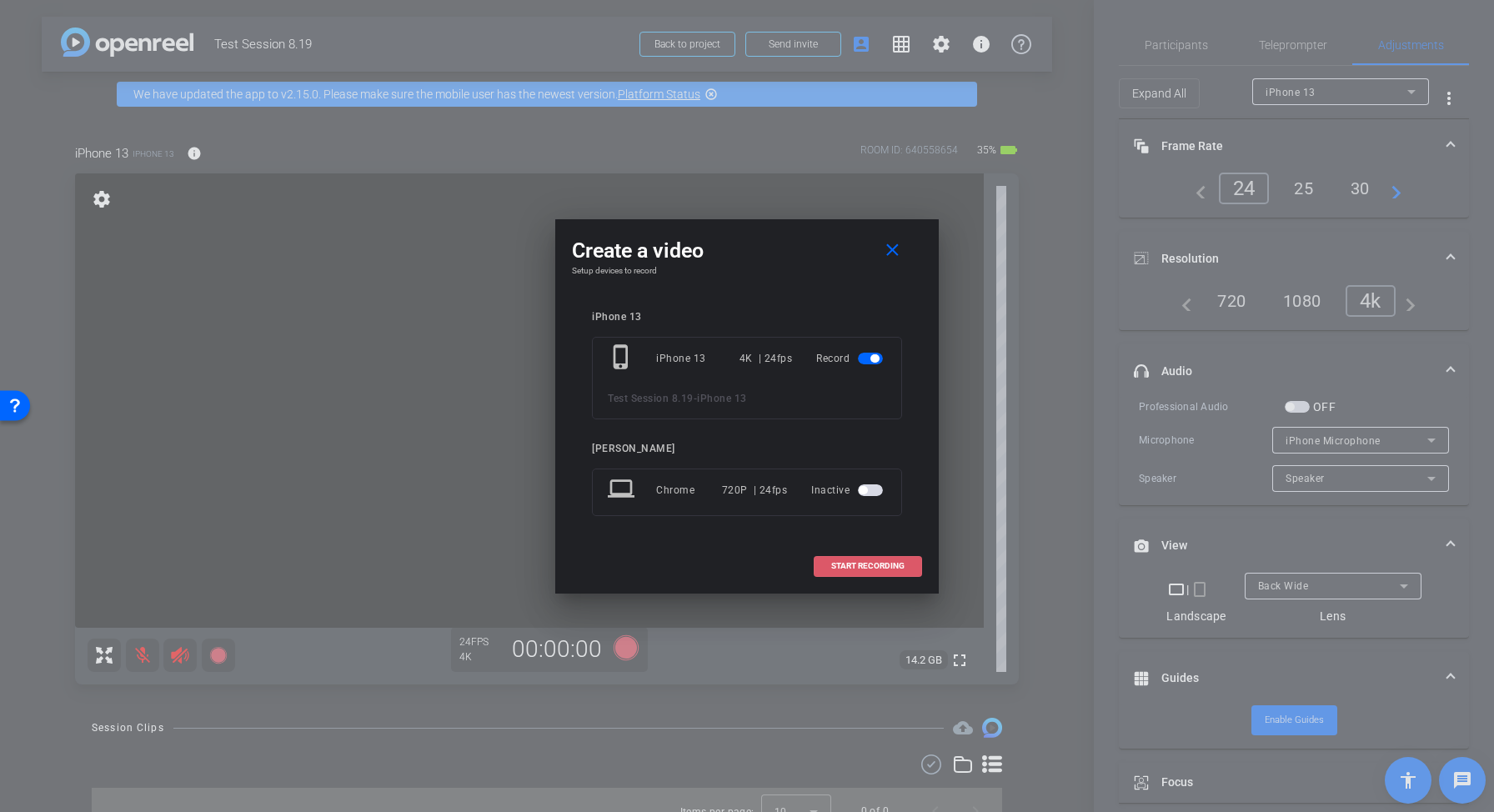
click at [843, 563] on span "START RECORDING" at bounding box center [867, 565] width 73 height 8
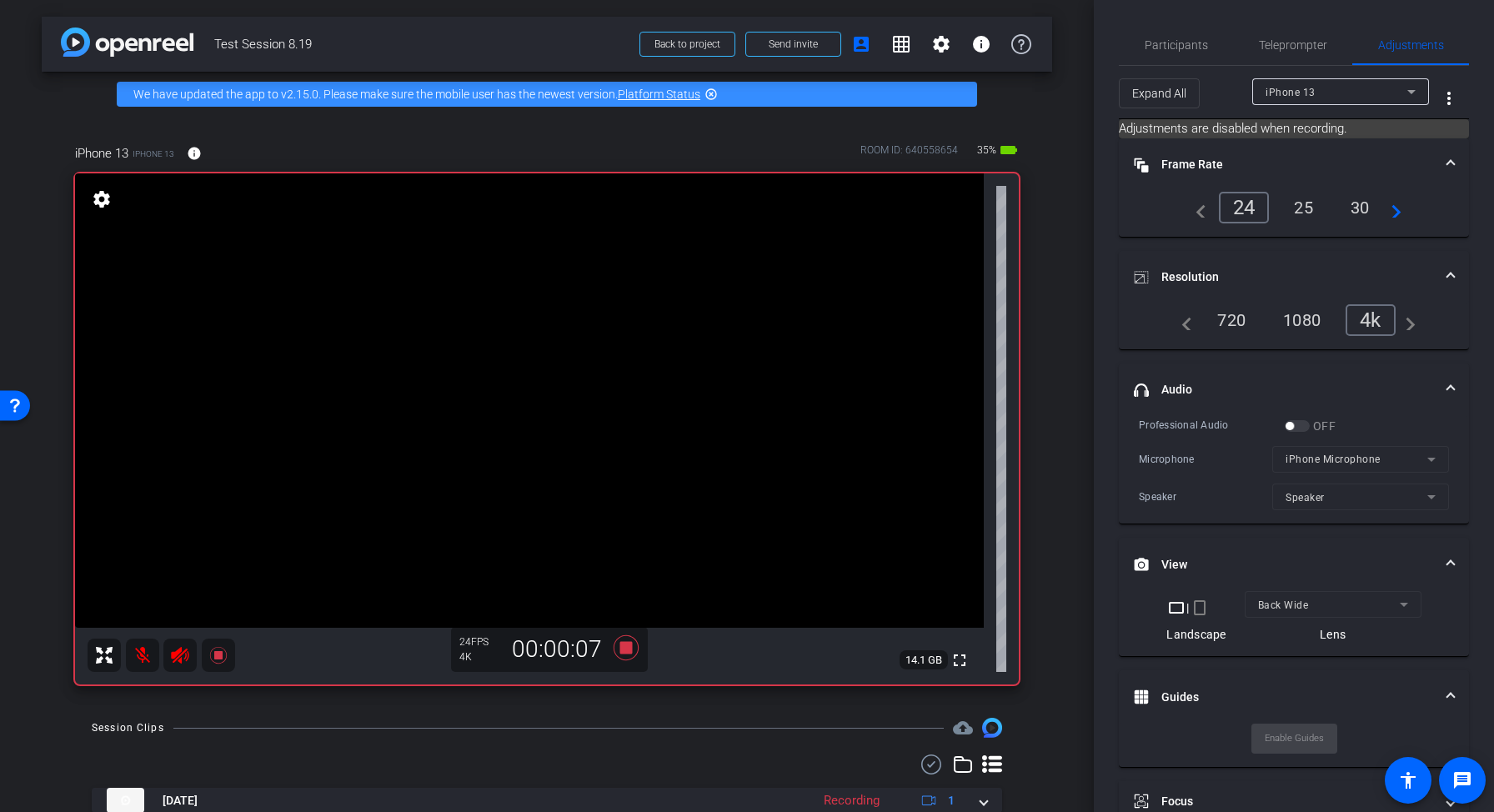
click at [144, 653] on mat-icon at bounding box center [142, 654] width 33 height 33
click at [627, 651] on icon at bounding box center [626, 647] width 25 height 25
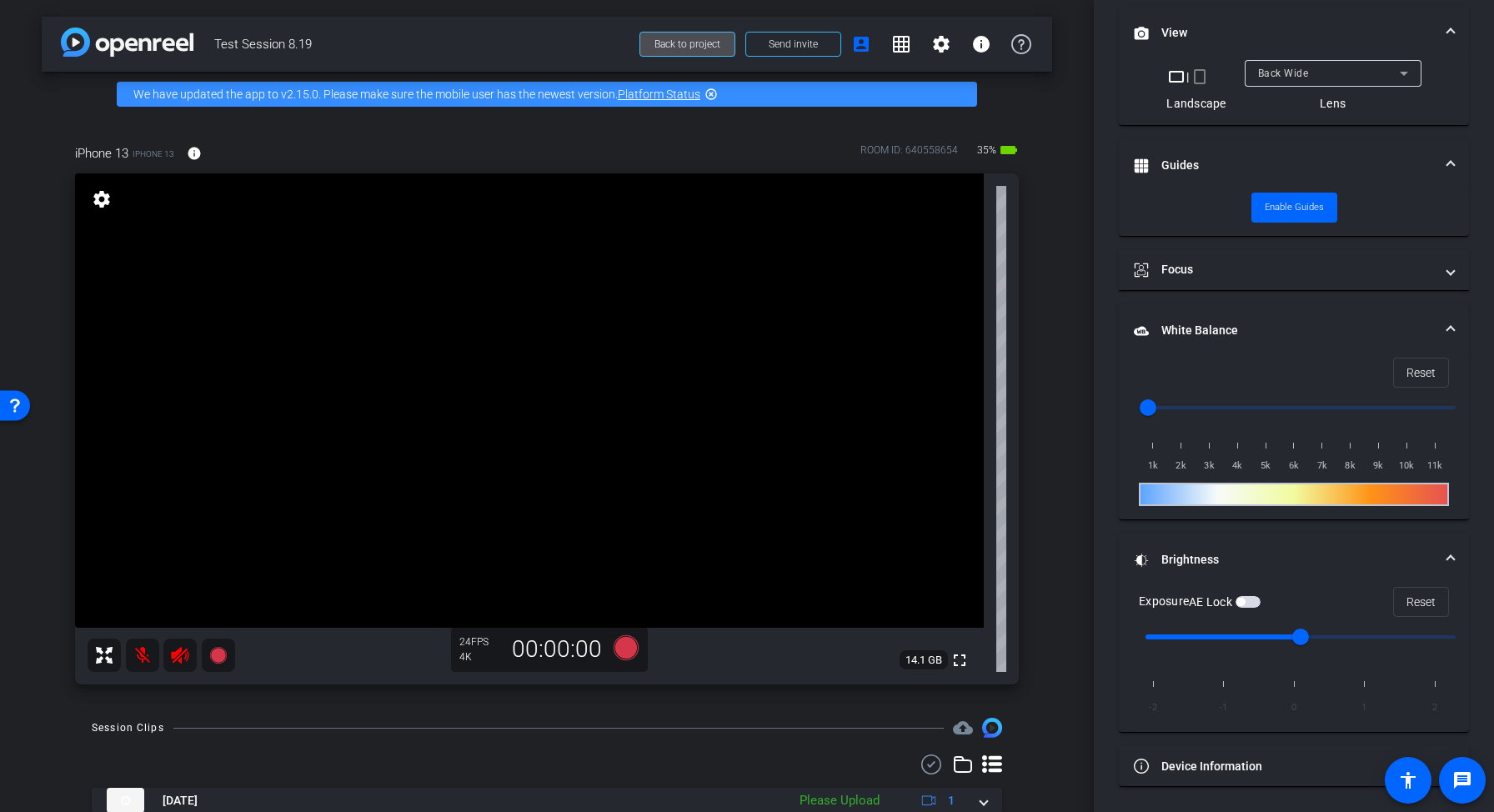
click at [698, 45] on span "Back to project" at bounding box center [688, 44] width 66 height 12
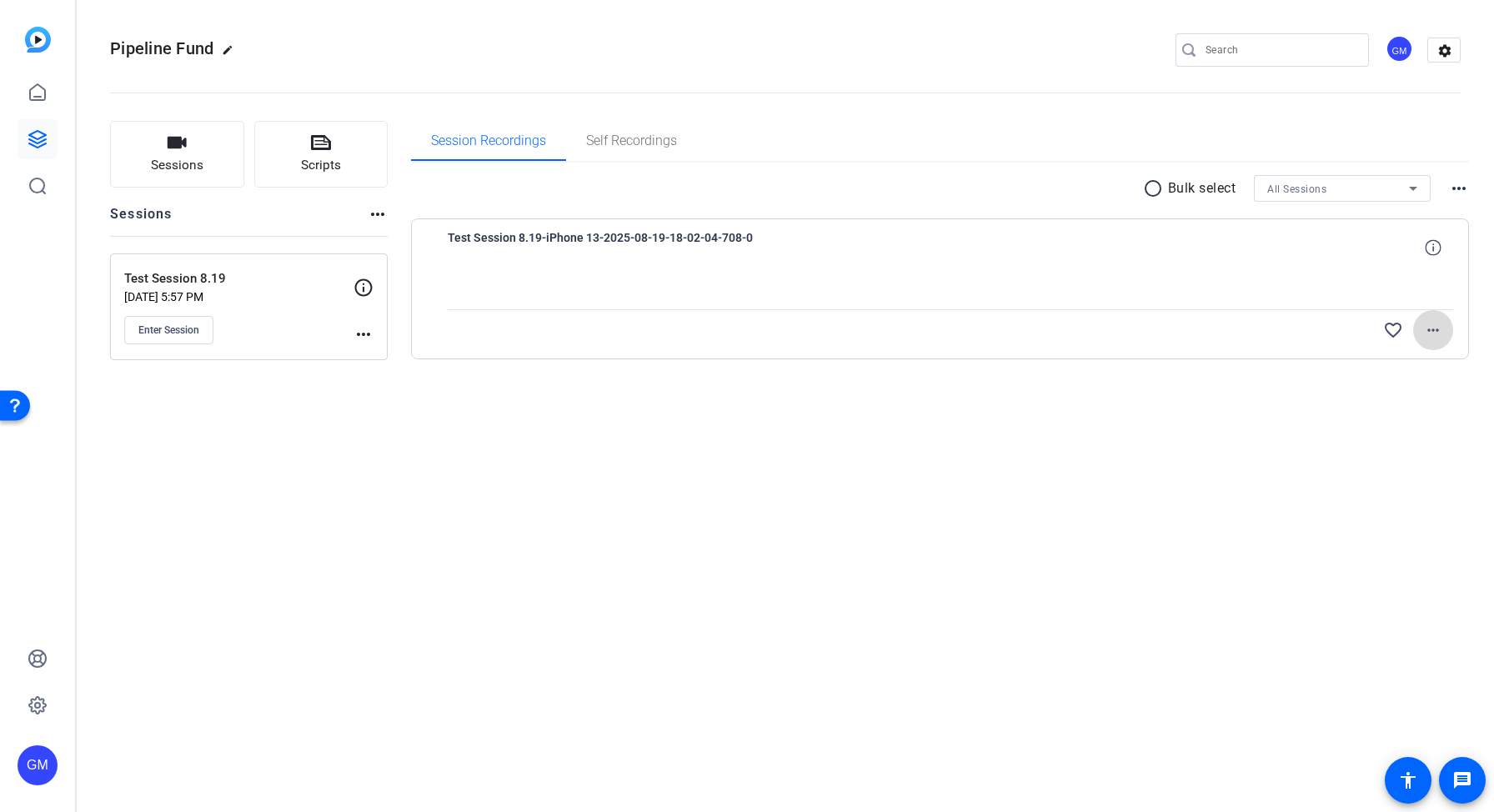
click at [1441, 330] on mat-icon "more_horiz" at bounding box center [1433, 330] width 20 height 20
click at [1419, 409] on span "Delete clip" at bounding box center [1406, 406] width 67 height 20
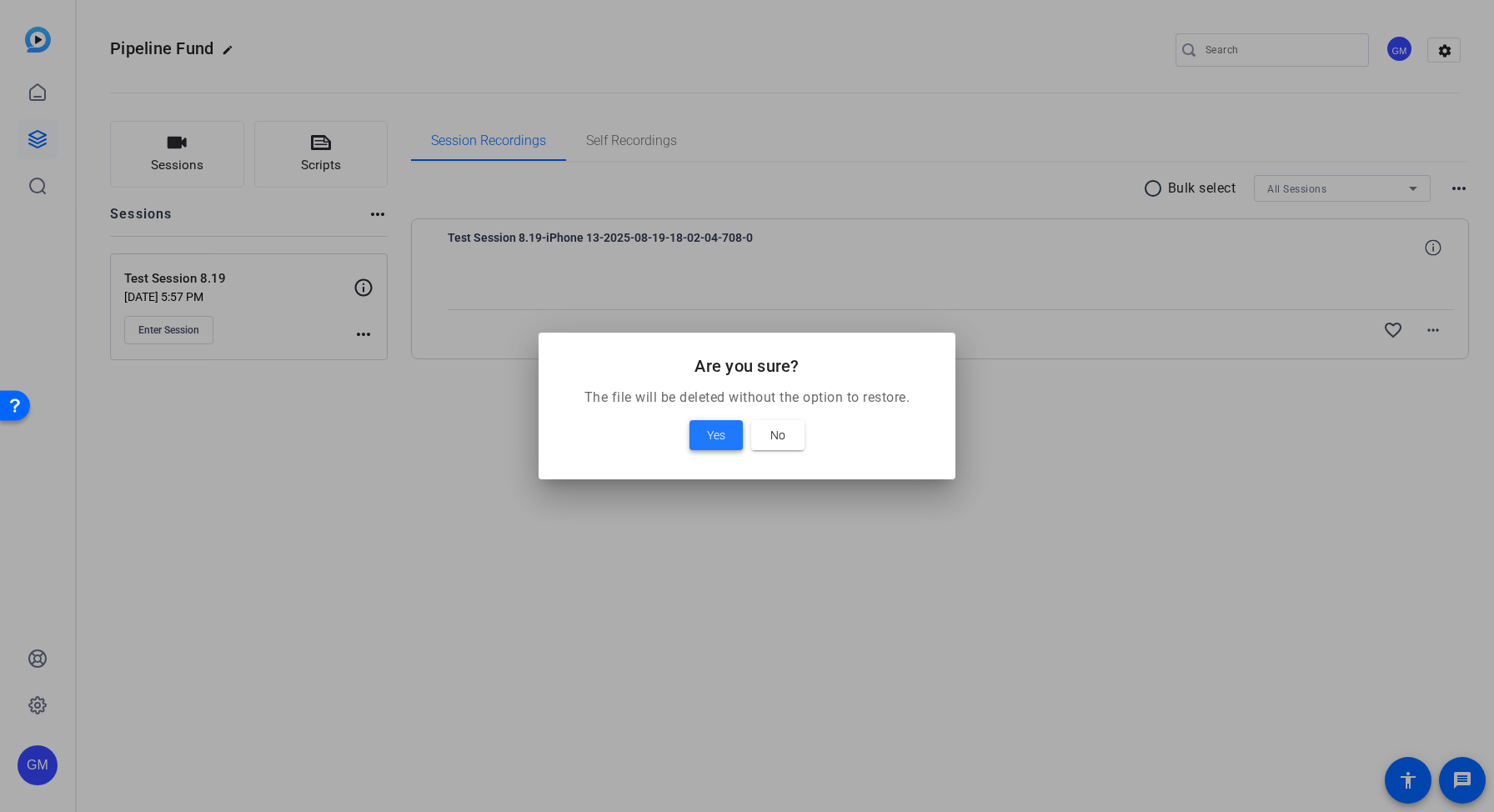
click at [716, 435] on span "Yes" at bounding box center [716, 434] width 18 height 20
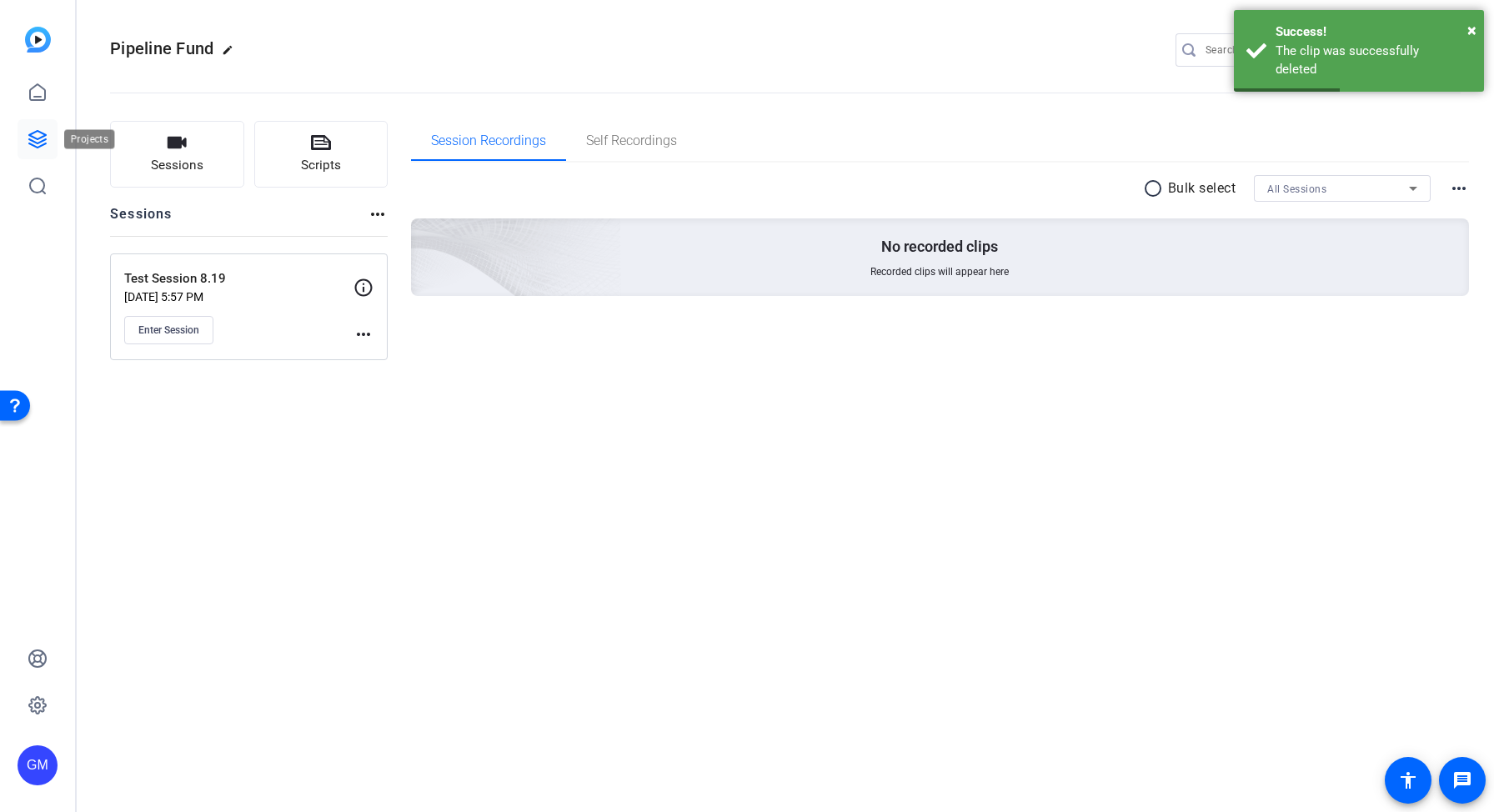
click at [40, 136] on icon at bounding box center [38, 139] width 20 height 20
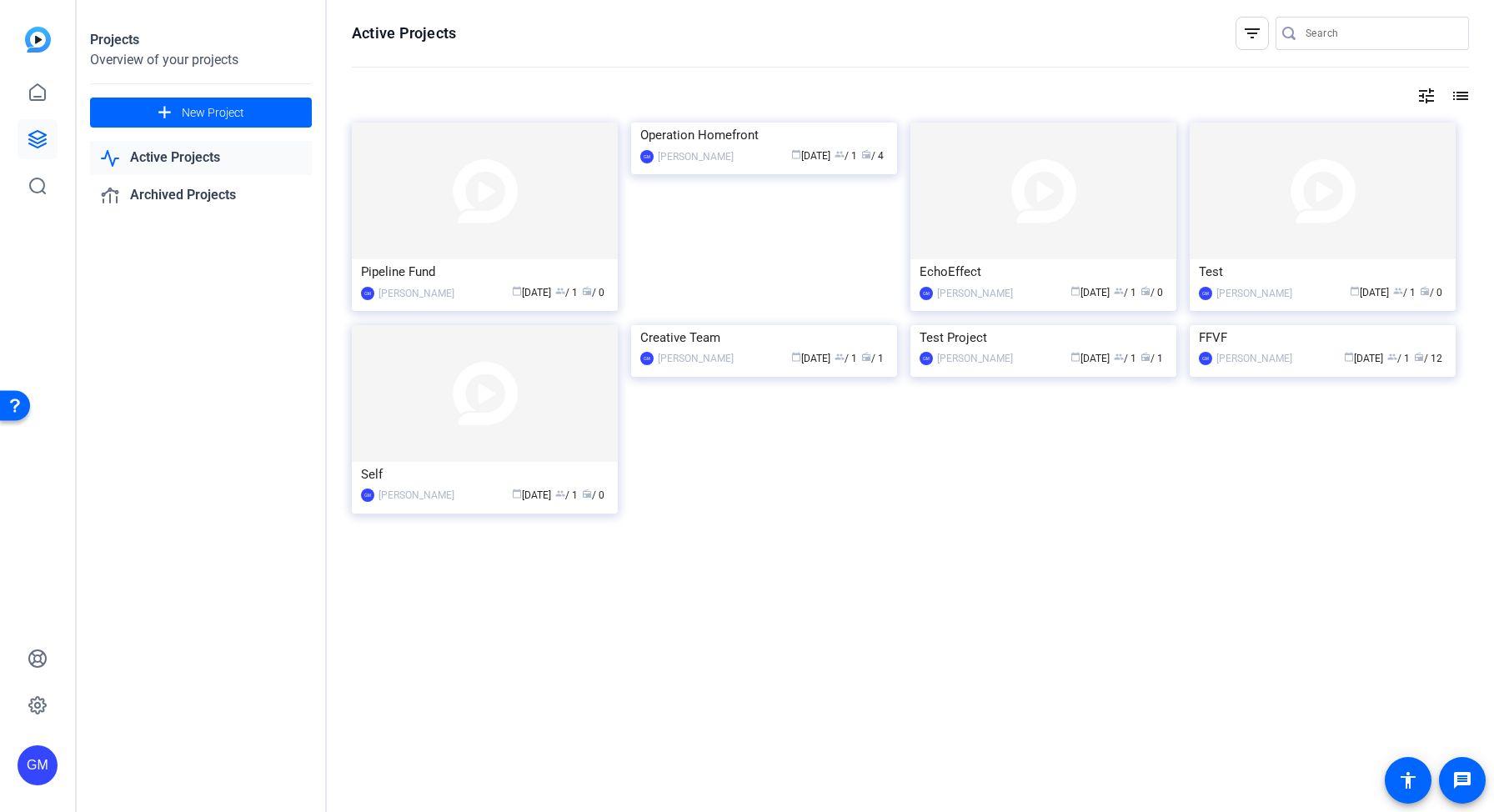
click at [703, 123] on img at bounding box center [764, 123] width 266 height 0
click at [29, 702] on icon at bounding box center [37, 704] width 17 height 17
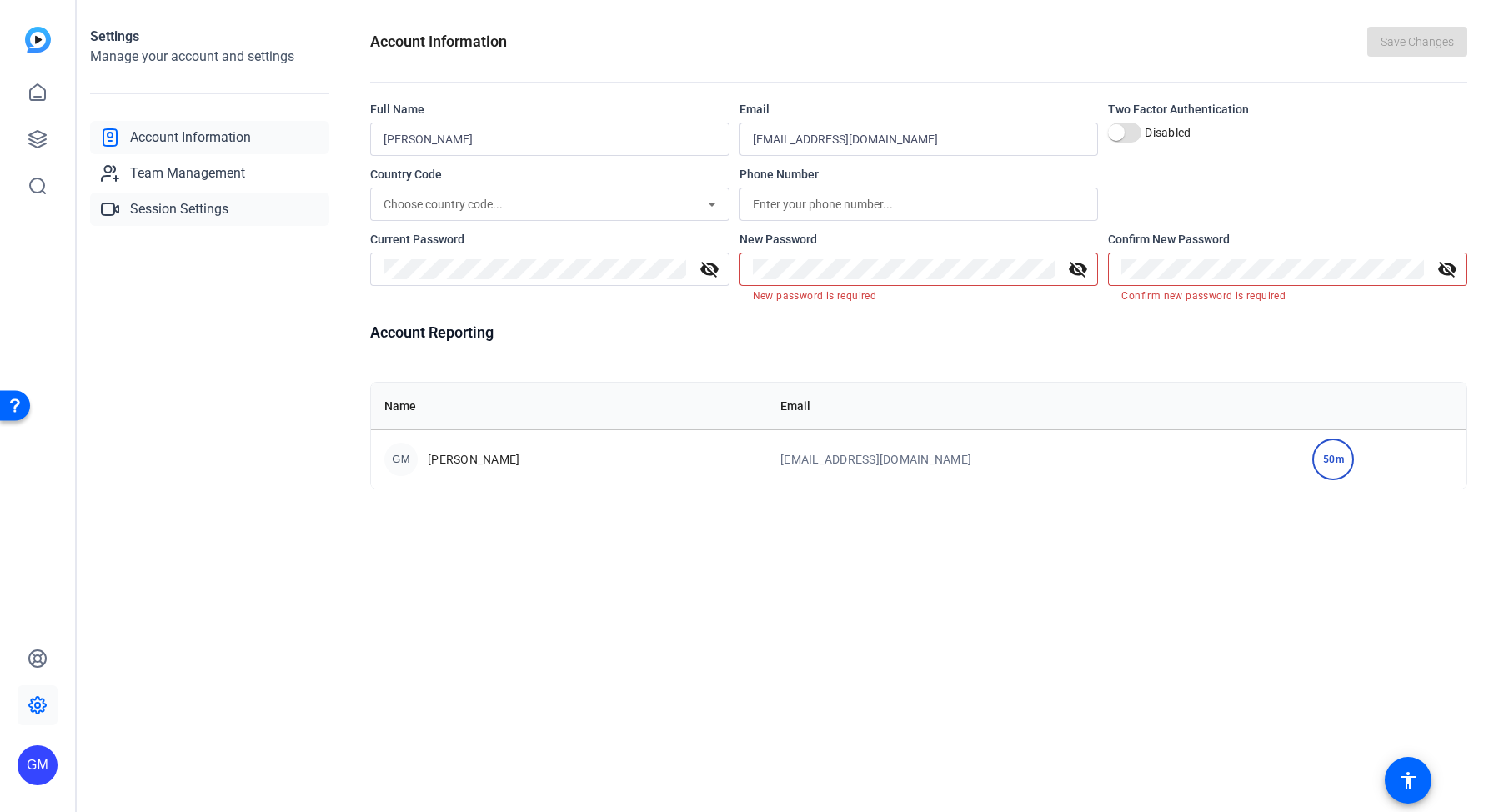
click at [206, 219] on span "Session Settings" at bounding box center [179, 209] width 98 height 20
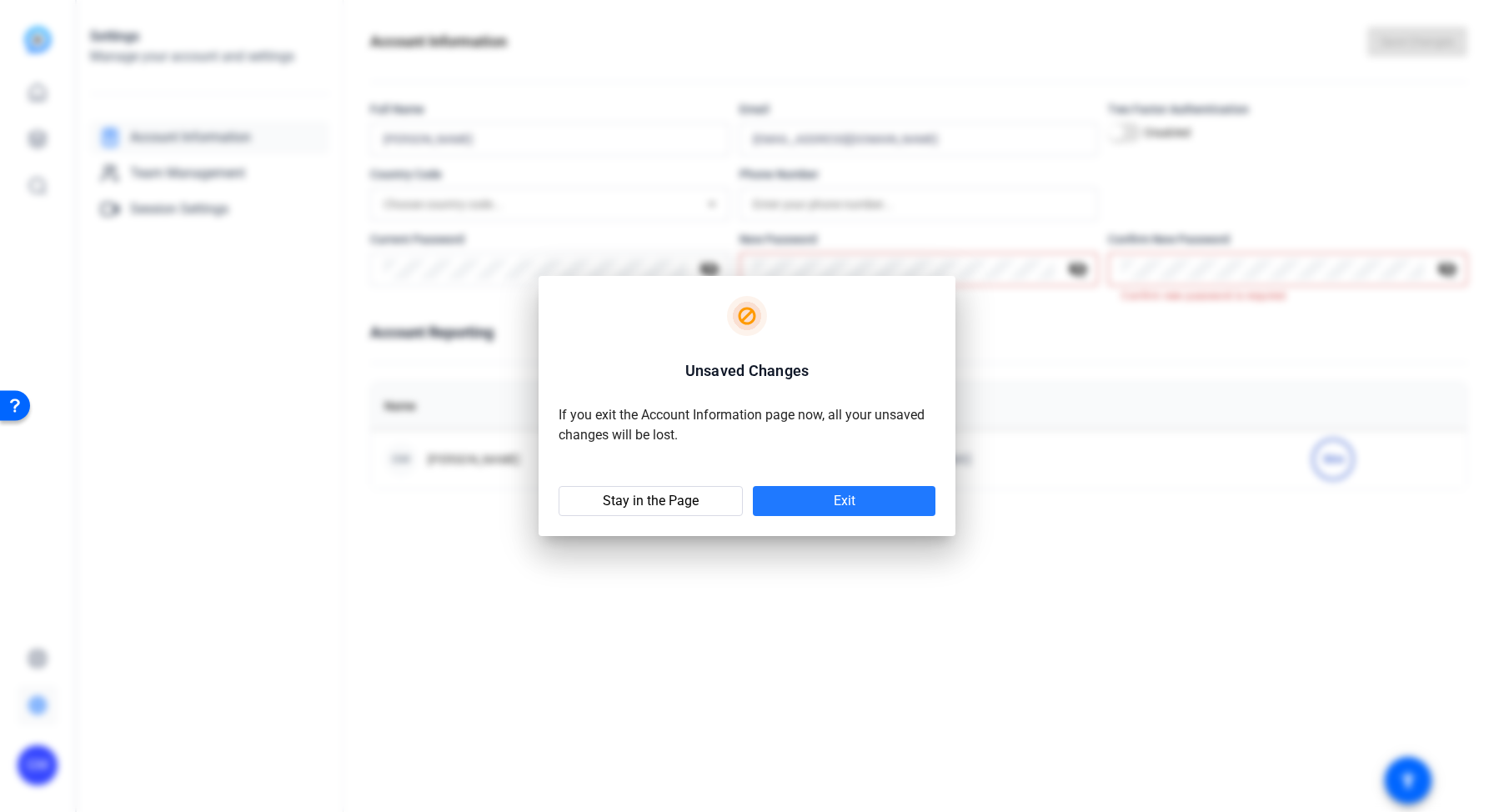
click at [833, 501] on span "Exit" at bounding box center [844, 500] width 22 height 17
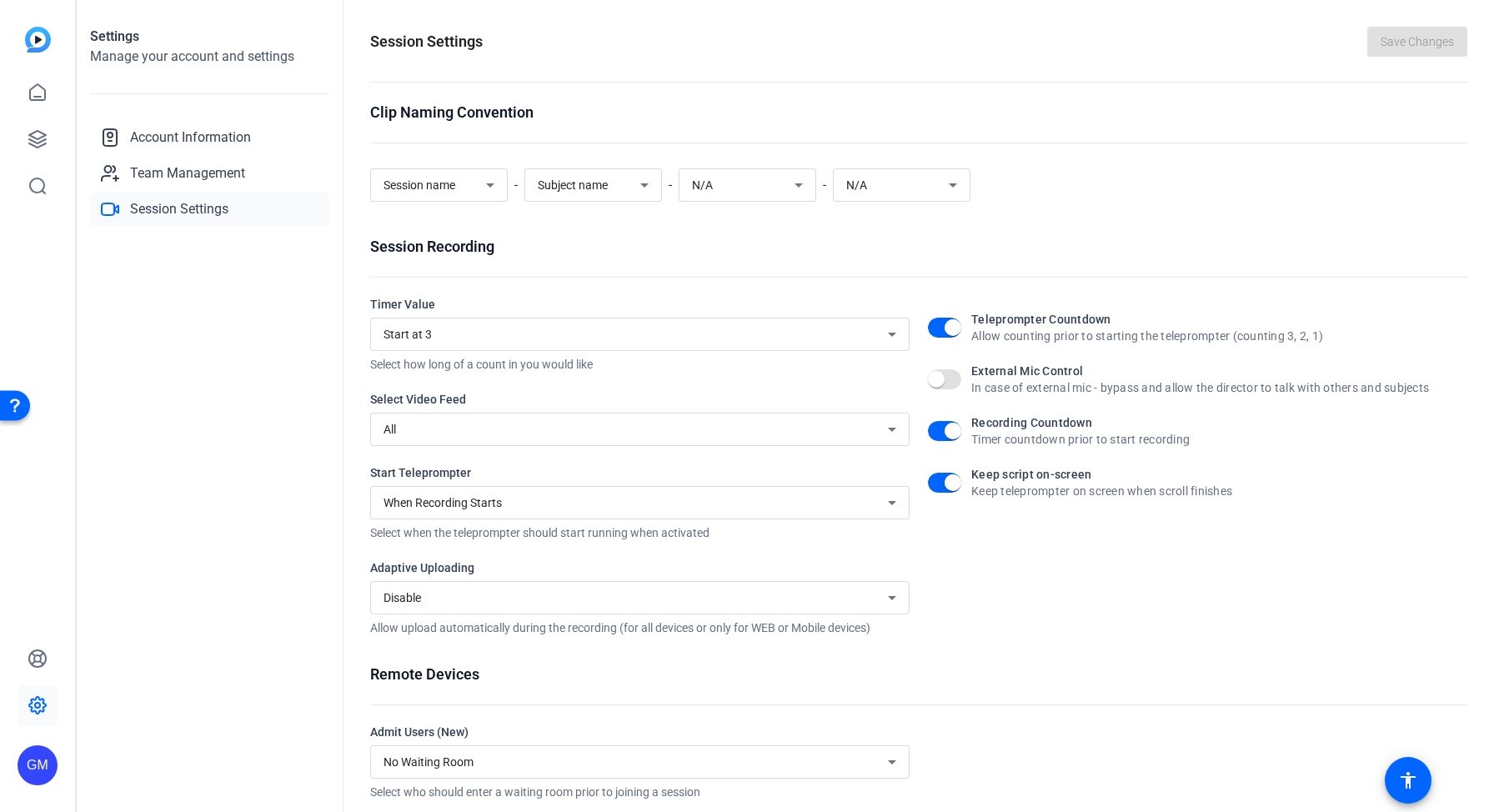
scroll to position [110, 0]
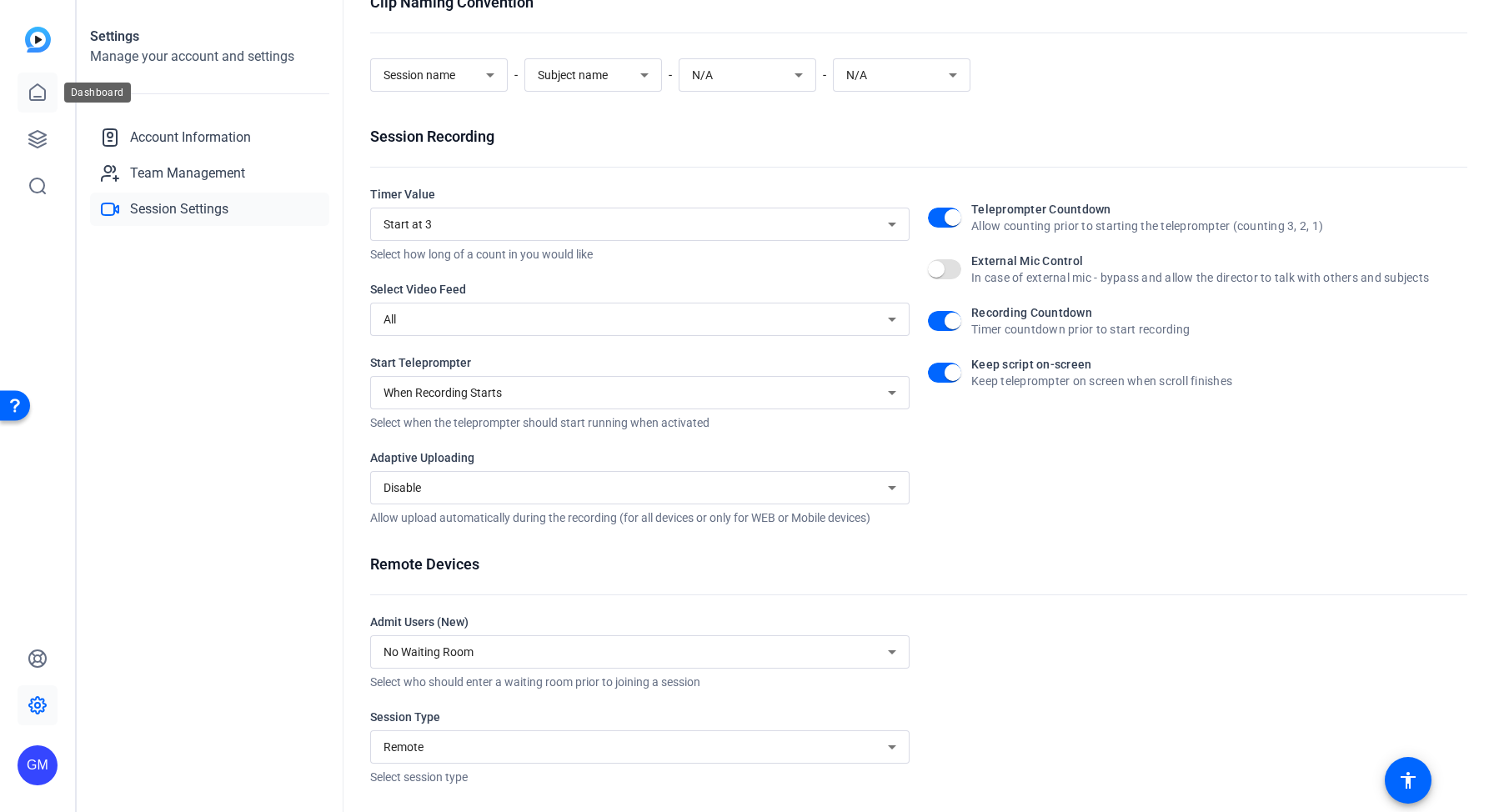
click at [40, 104] on link at bounding box center [38, 93] width 40 height 40
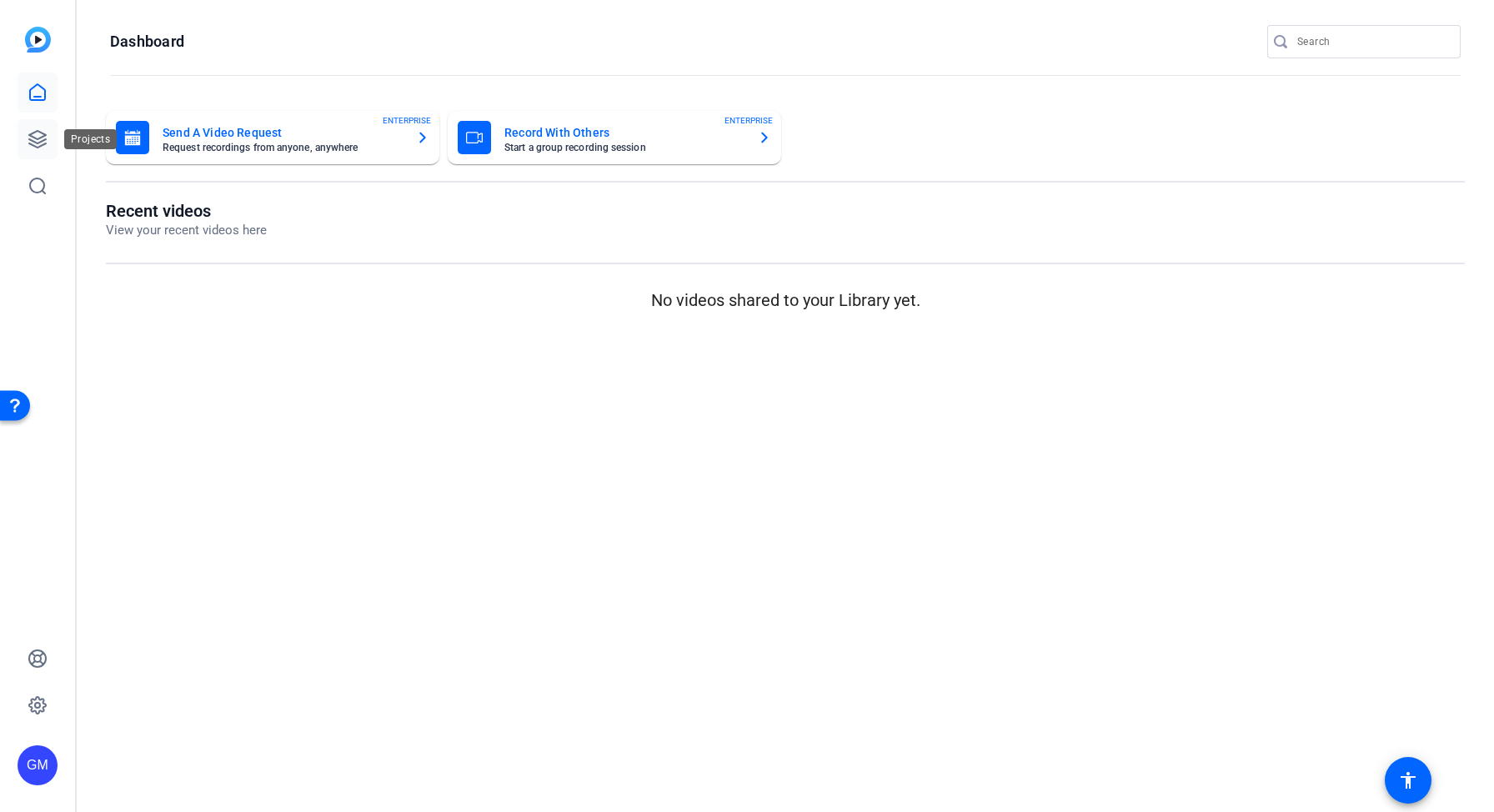
click at [35, 147] on icon at bounding box center [37, 139] width 17 height 17
